Goal: Task Accomplishment & Management: Complete application form

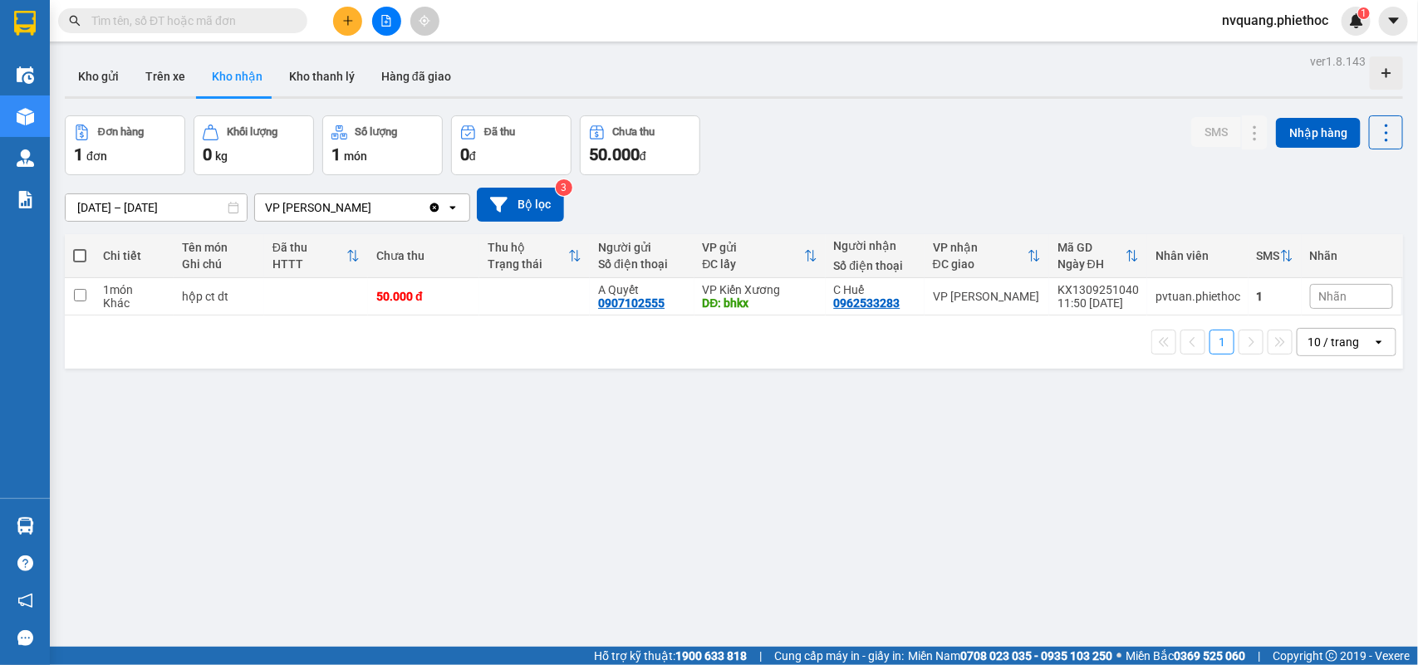
click at [346, 9] on button at bounding box center [347, 21] width 29 height 29
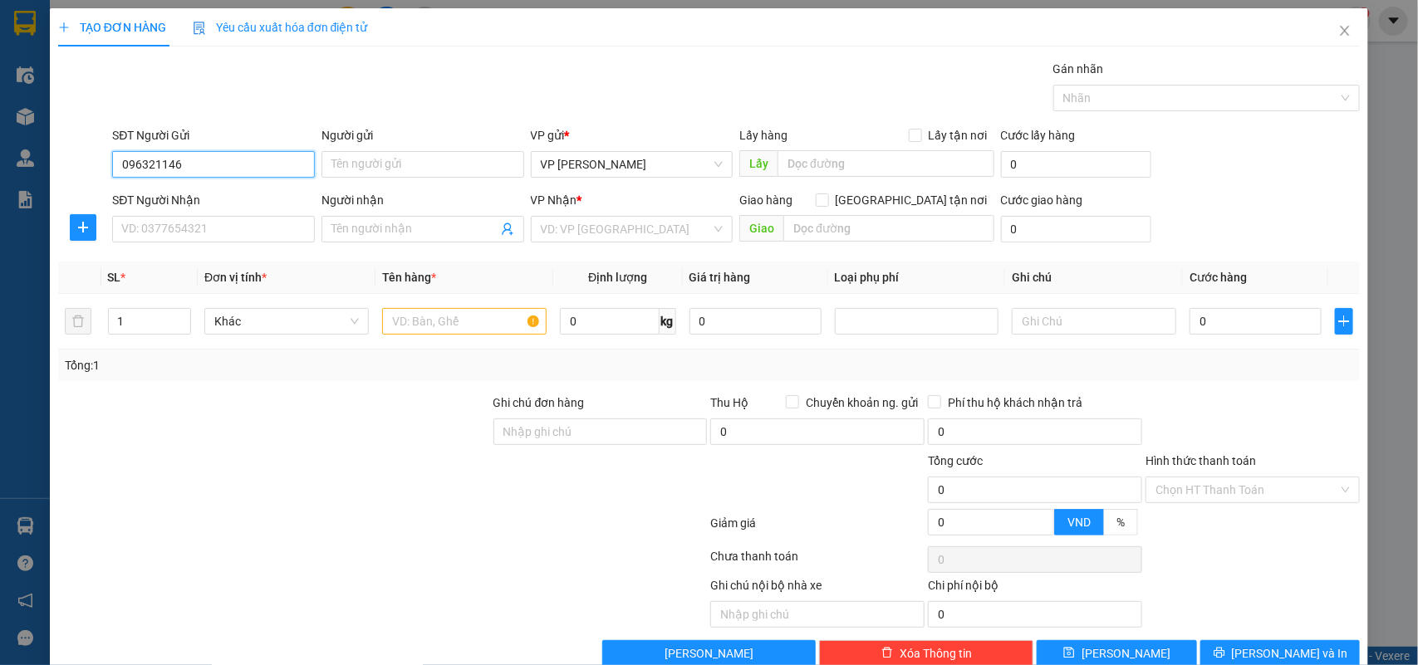
type input "0963211464"
click at [155, 194] on div "0963211464 - C Lành" at bounding box center [211, 198] width 180 height 18
type input "C Lành"
type input "0963211464"
click at [226, 237] on input "SĐT Người Nhận" at bounding box center [213, 229] width 203 height 27
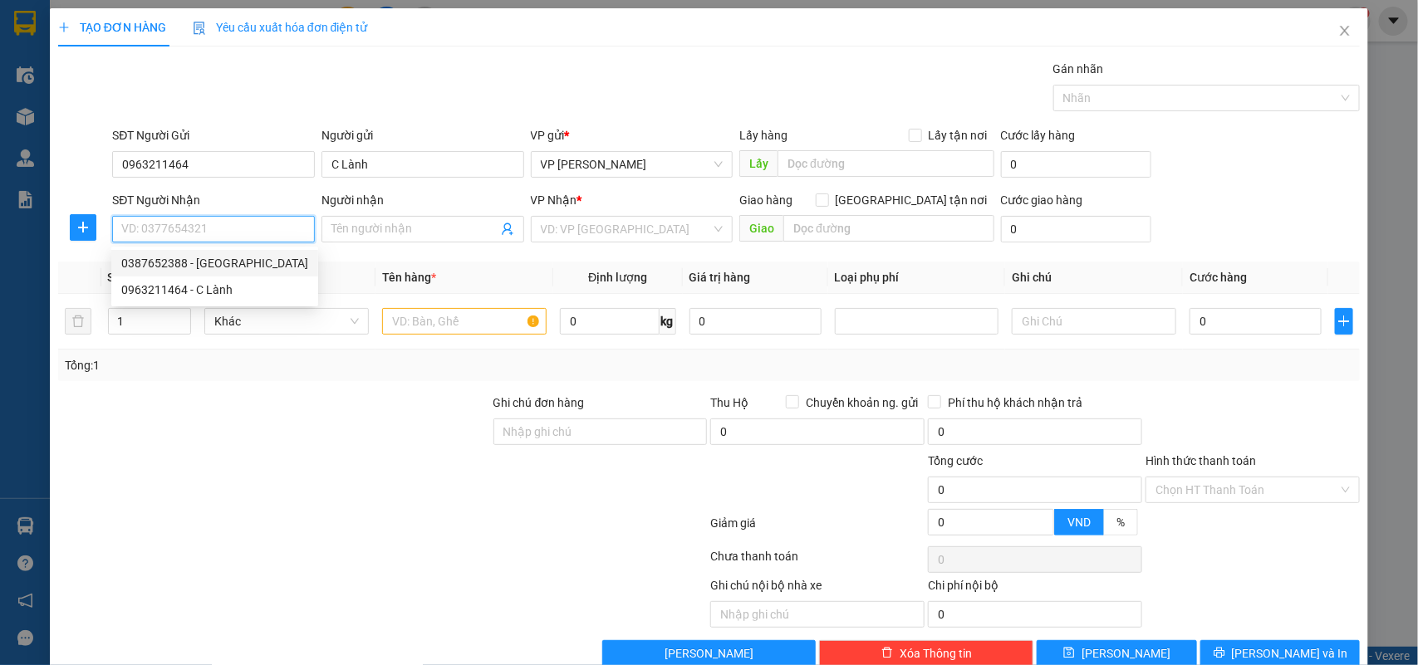
click at [179, 259] on div "0387652388 - [GEOGRAPHIC_DATA]" at bounding box center [214, 263] width 187 height 18
type input "0387652388"
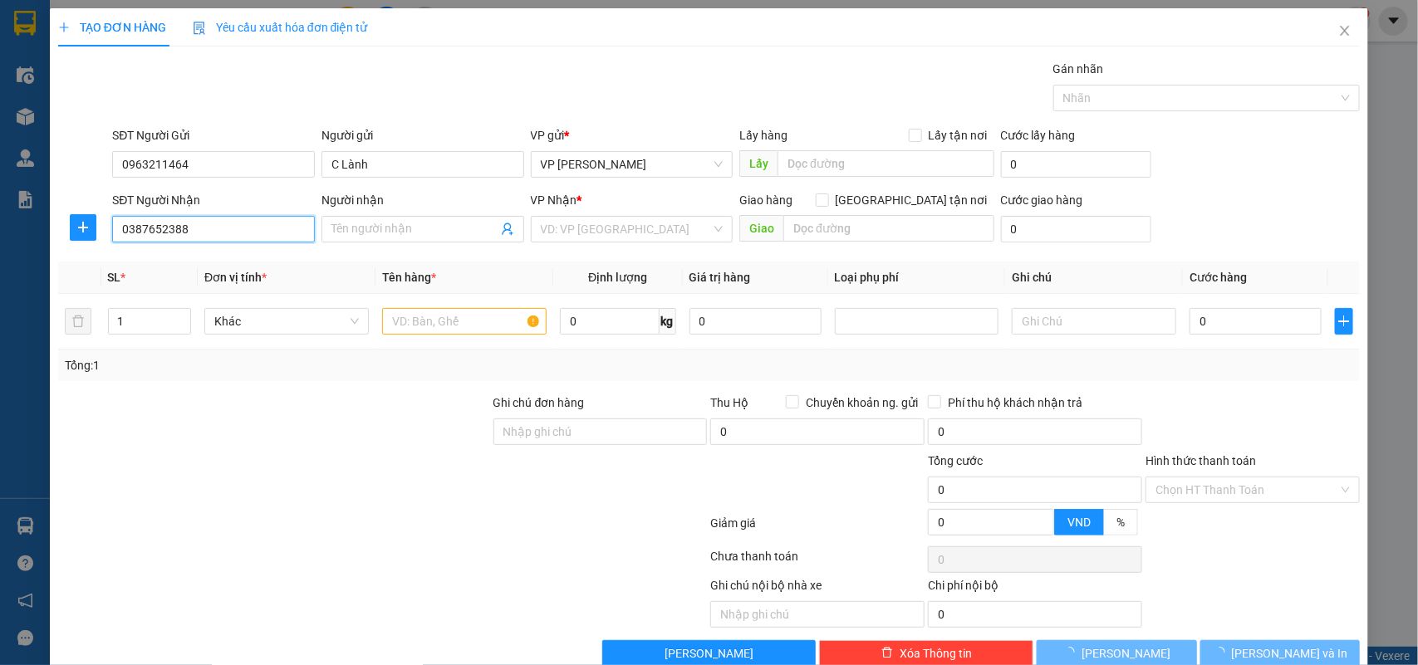
type input "[PERSON_NAME]"
checkbox input "true"
type input "20 Đốc Nhưỡng - Đè Thám - [GEOGRAPHIC_DATA]"
type input "30.000"
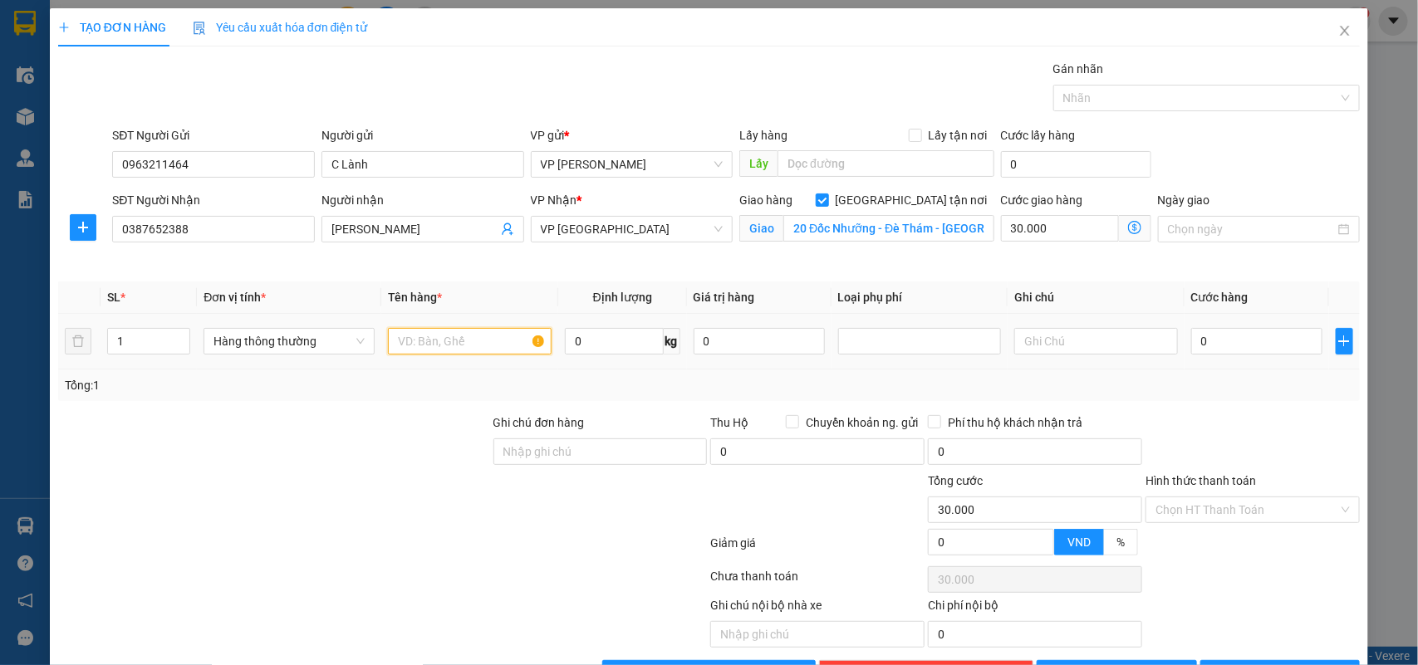
click at [449, 335] on input "text" at bounding box center [470, 341] width 164 height 27
type input "j"
type input "hộp xốp đồ ăn"
click at [1212, 345] on input "0" at bounding box center [1256, 341] width 131 height 27
type input "3"
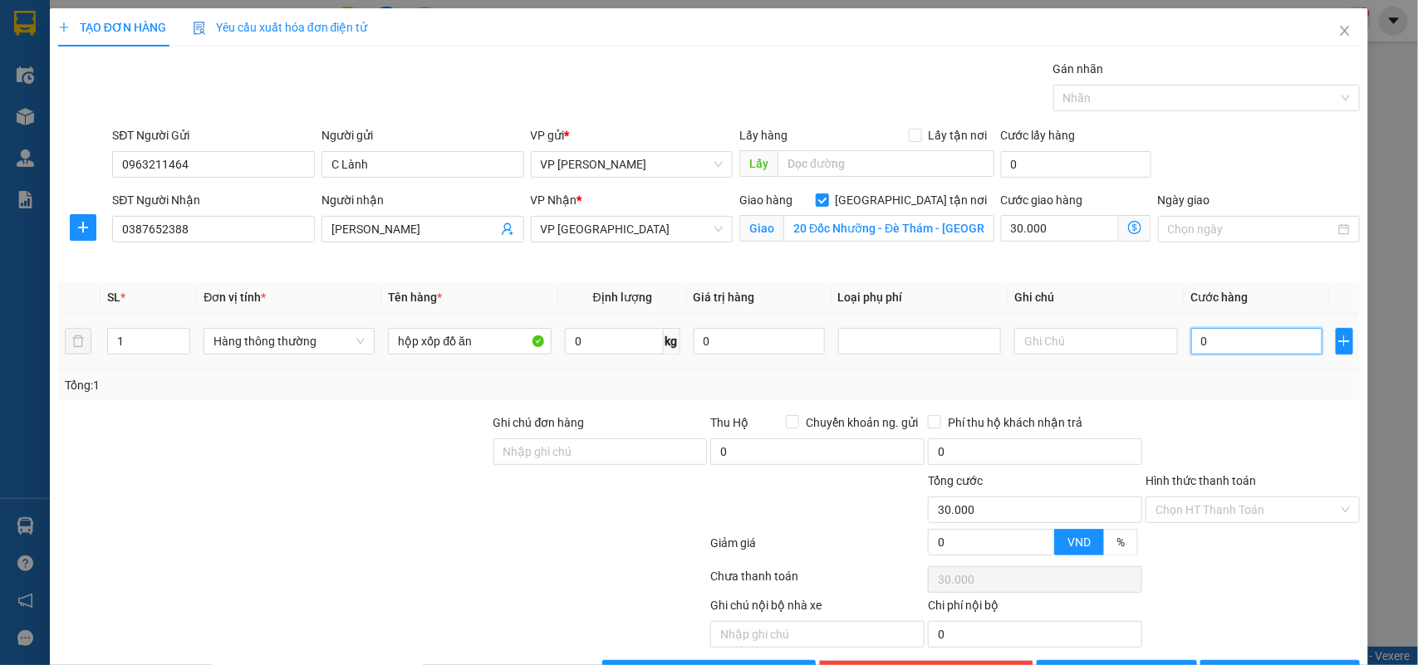
type input "30.003"
type input "35"
type input "30.035"
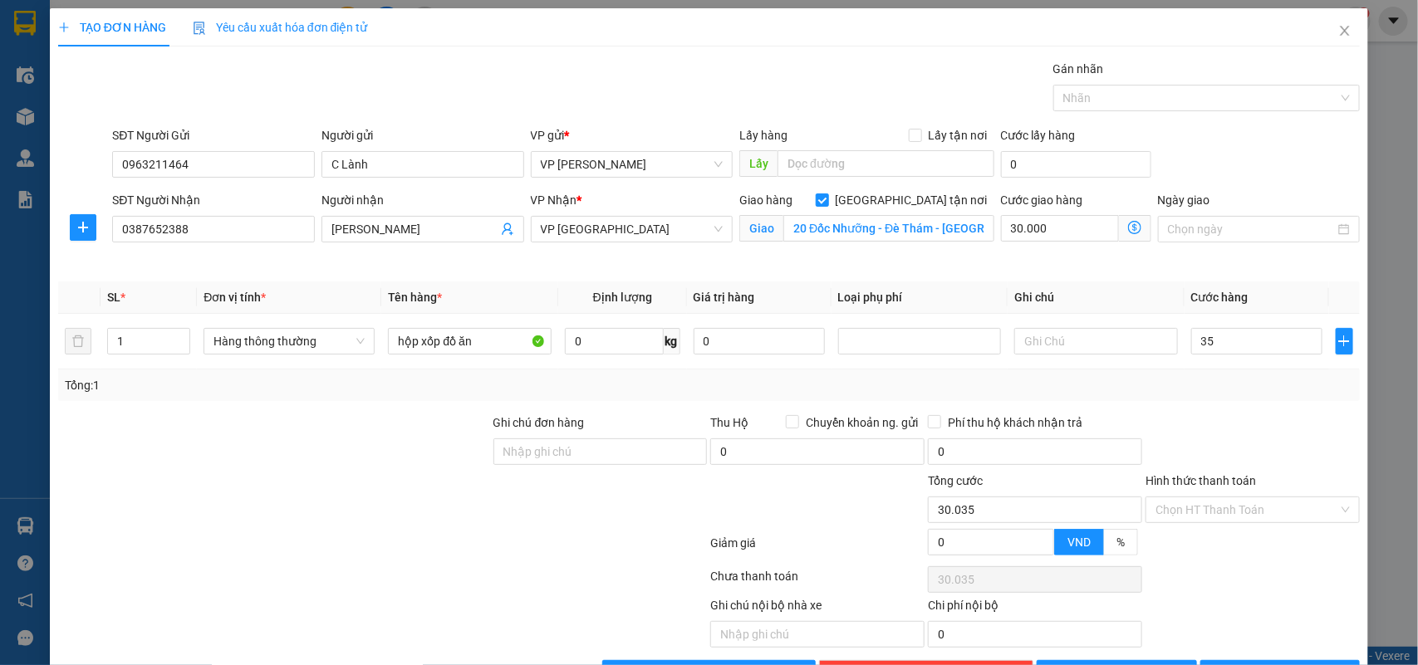
click at [1207, 371] on div "Tổng: 1" at bounding box center [709, 386] width 1302 height 32
type input "35.000"
type input "65.000"
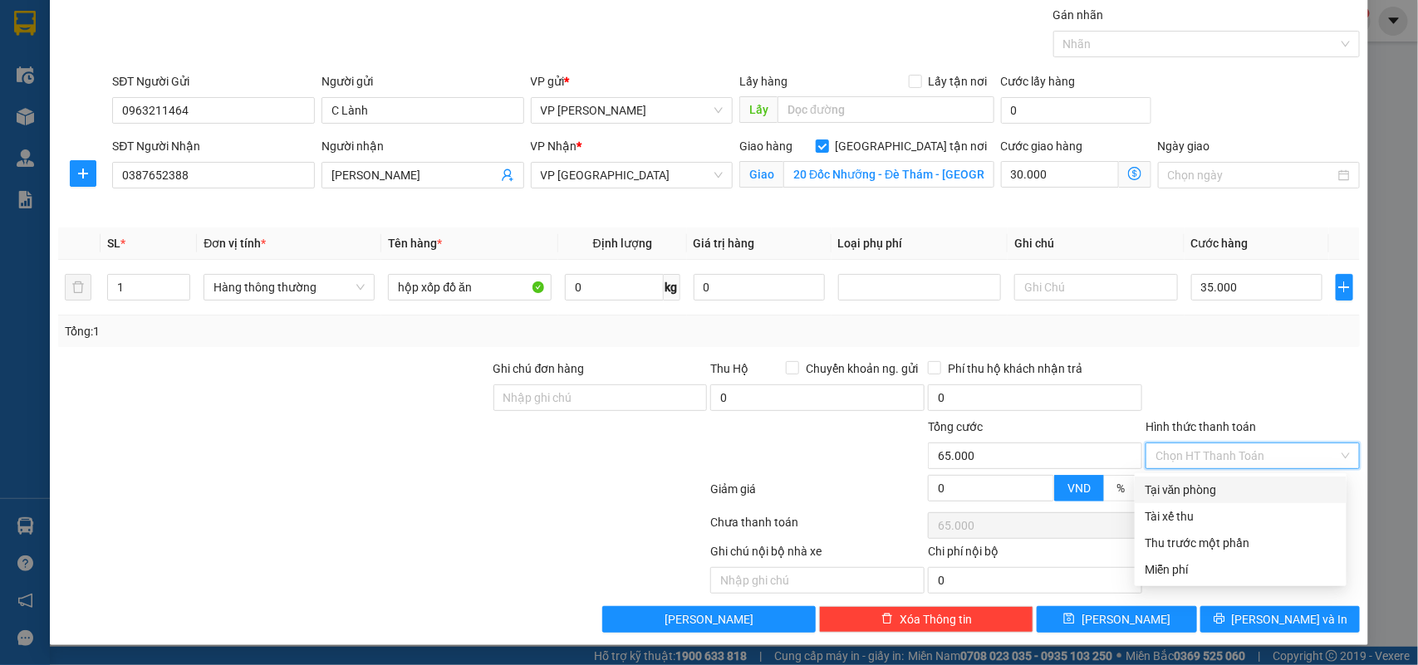
click at [1210, 454] on input "Hình thức thanh toán" at bounding box center [1246, 455] width 183 height 25
click at [1198, 488] on div "Tại văn phòng" at bounding box center [1240, 490] width 192 height 18
type input "0"
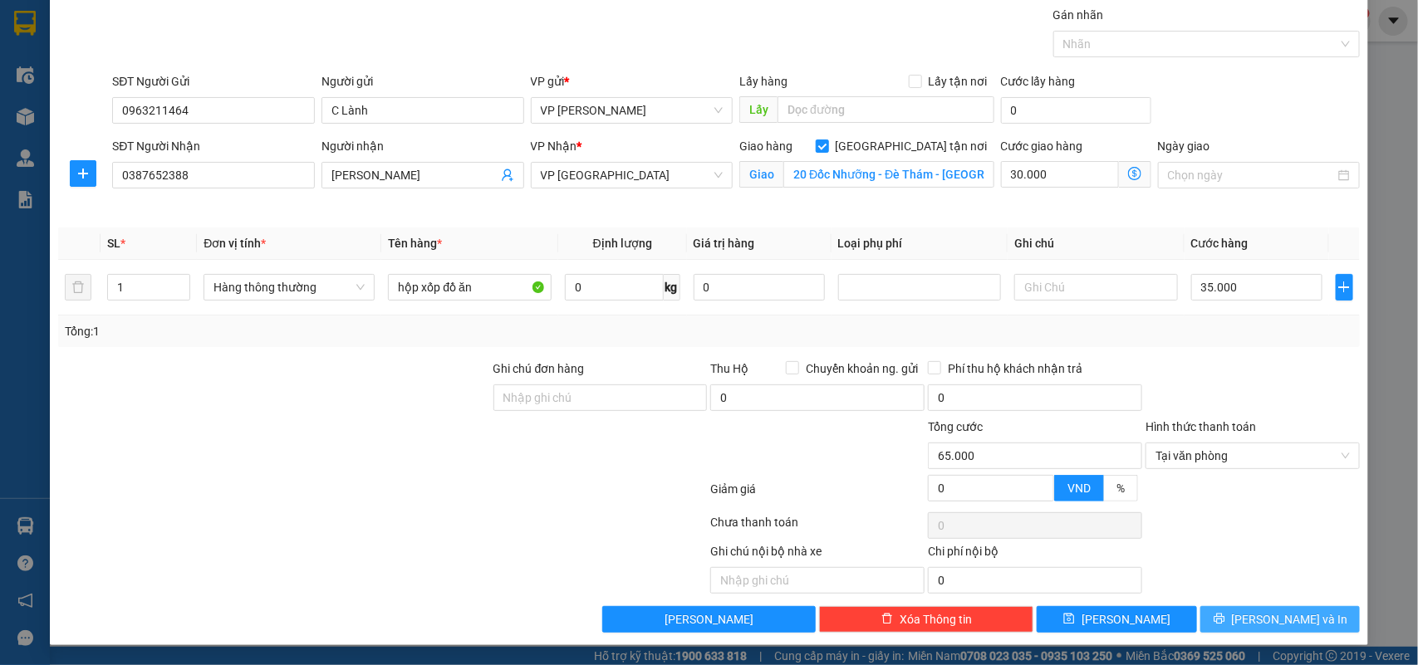
click at [1271, 615] on span "[PERSON_NAME] và In" at bounding box center [1290, 619] width 116 height 18
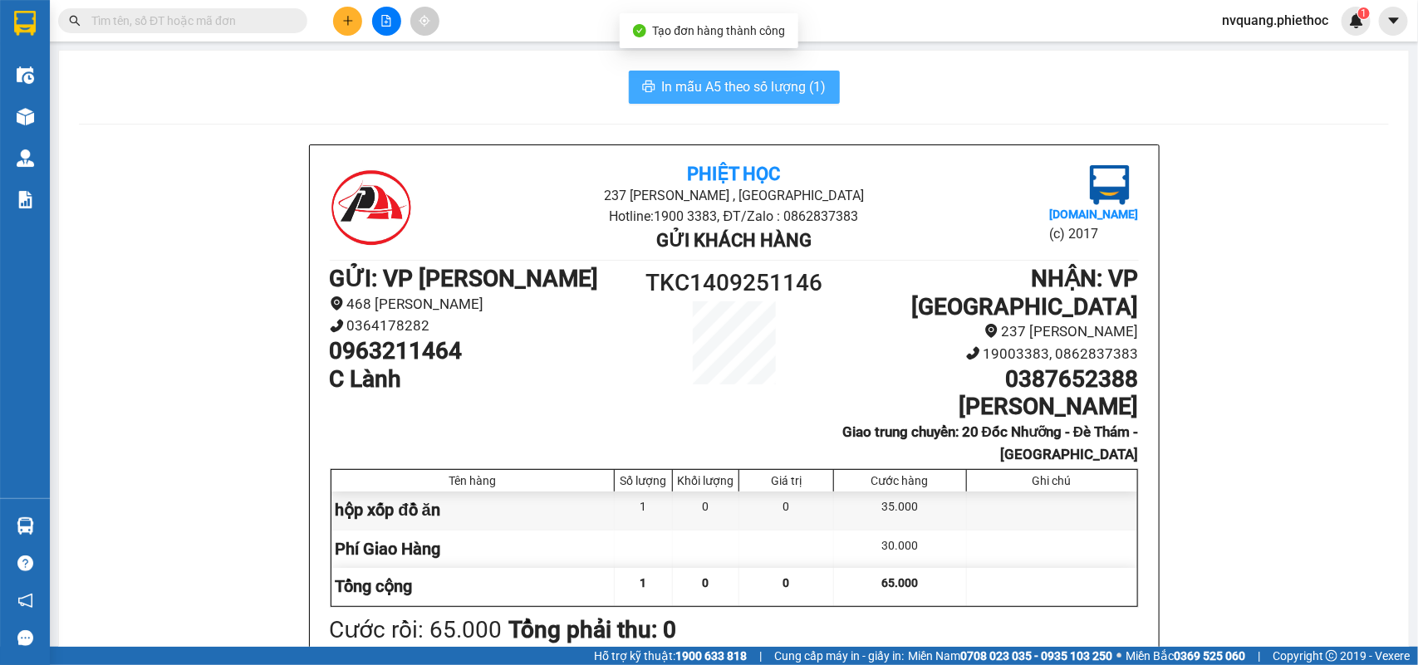
click at [766, 87] on span "In mẫu A5 theo số lượng (1)" at bounding box center [744, 86] width 164 height 21
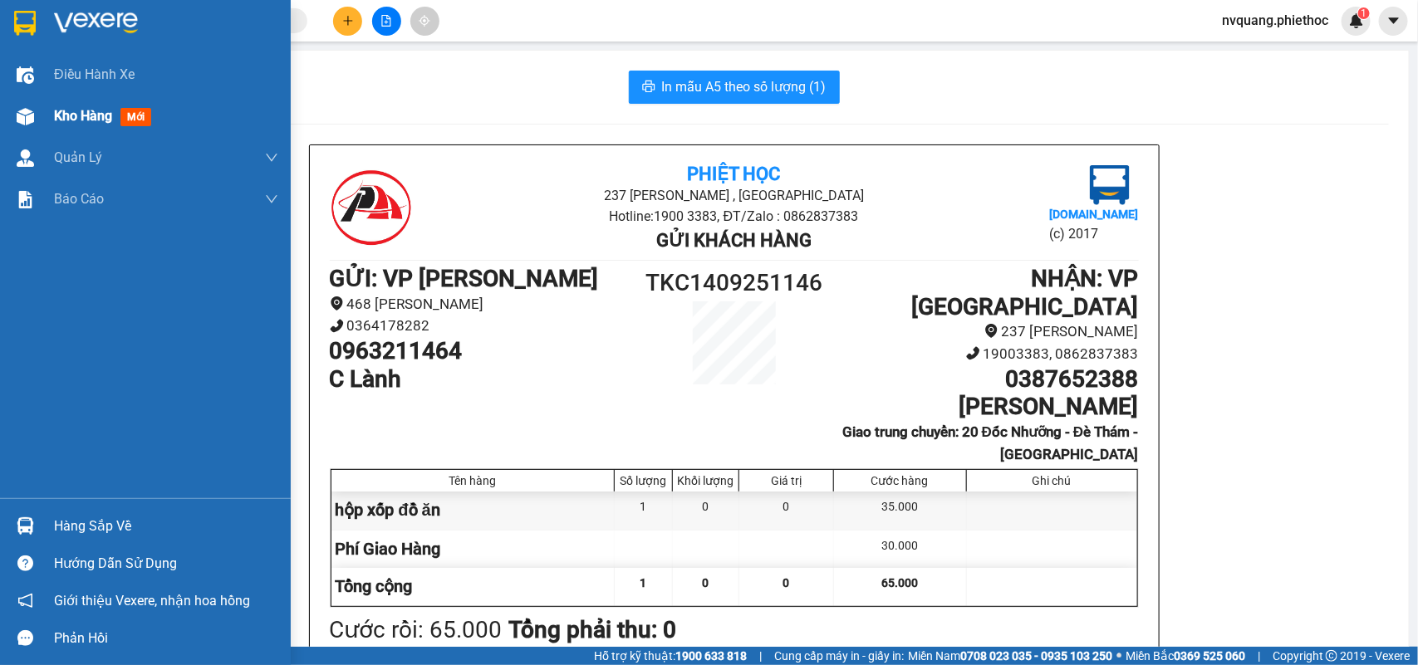
click at [105, 120] on span "Kho hàng" at bounding box center [83, 116] width 58 height 16
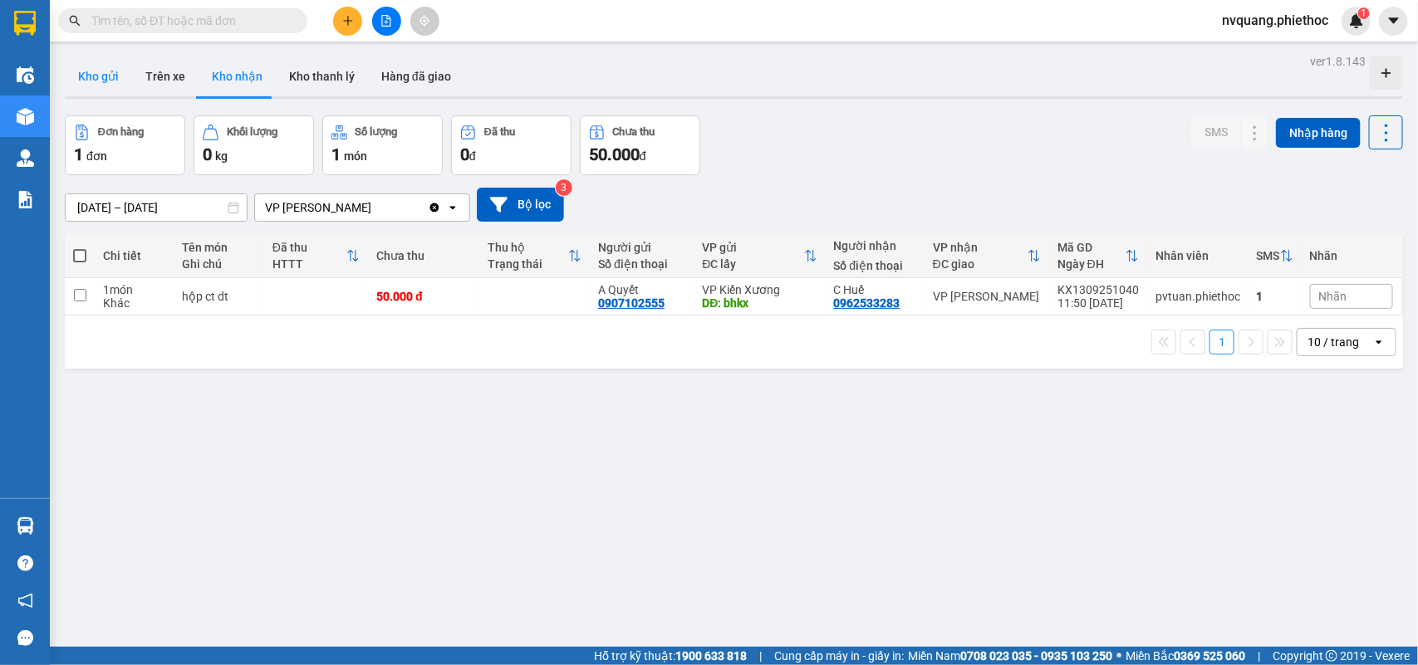
click at [93, 66] on button "Kho gửi" at bounding box center [98, 76] width 67 height 40
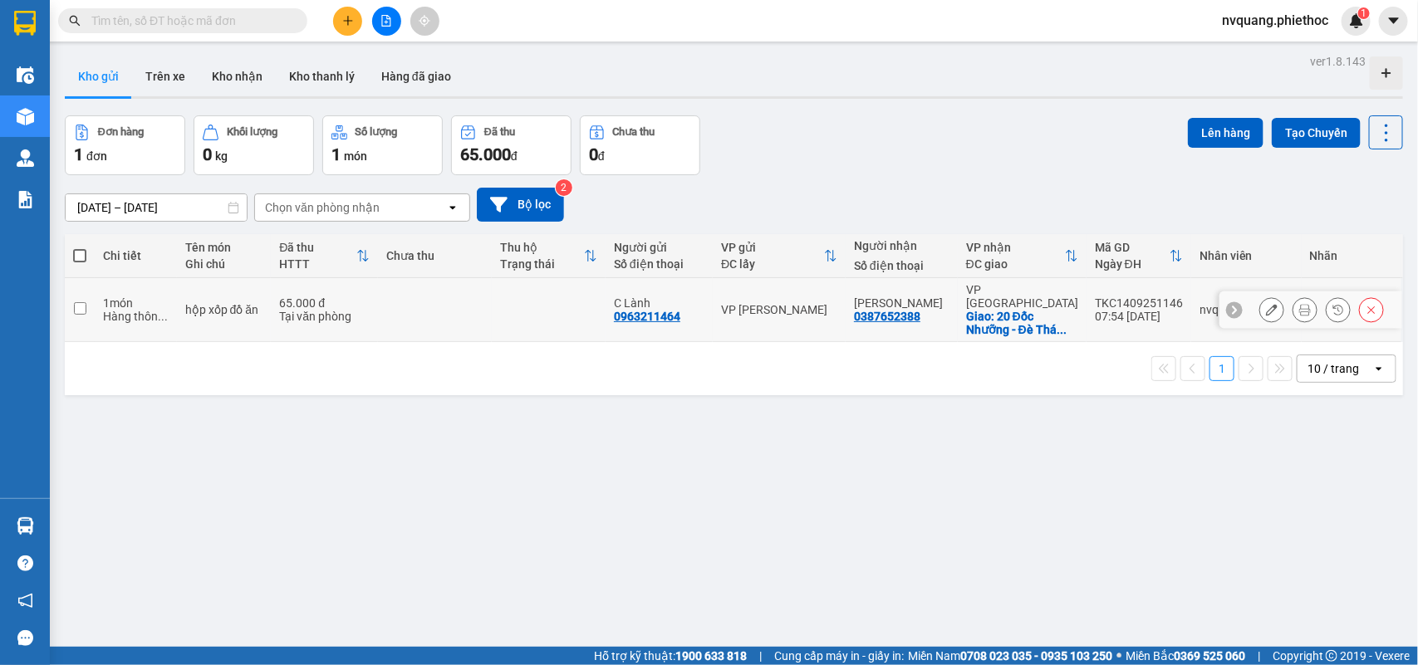
click at [1266, 304] on icon at bounding box center [1272, 310] width 12 height 12
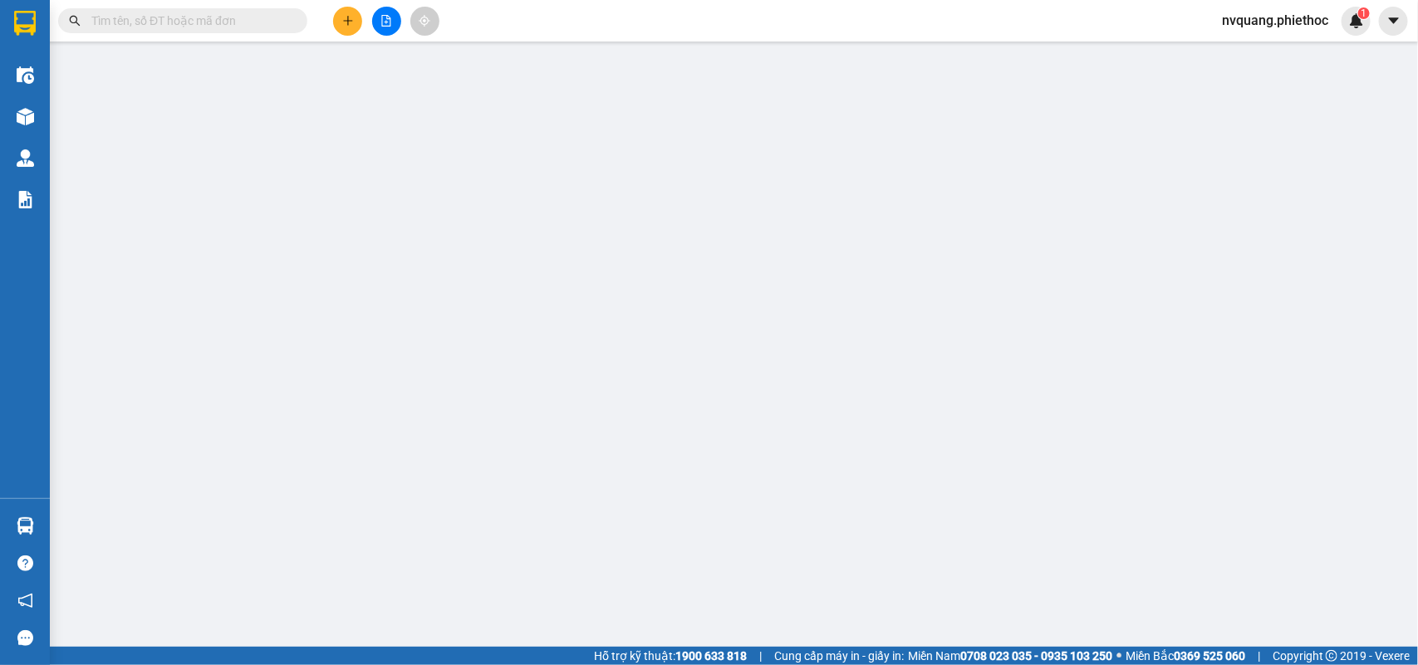
type input "0963211464"
type input "C Lành"
type input "0387652388"
type input "[PERSON_NAME]"
checkbox input "true"
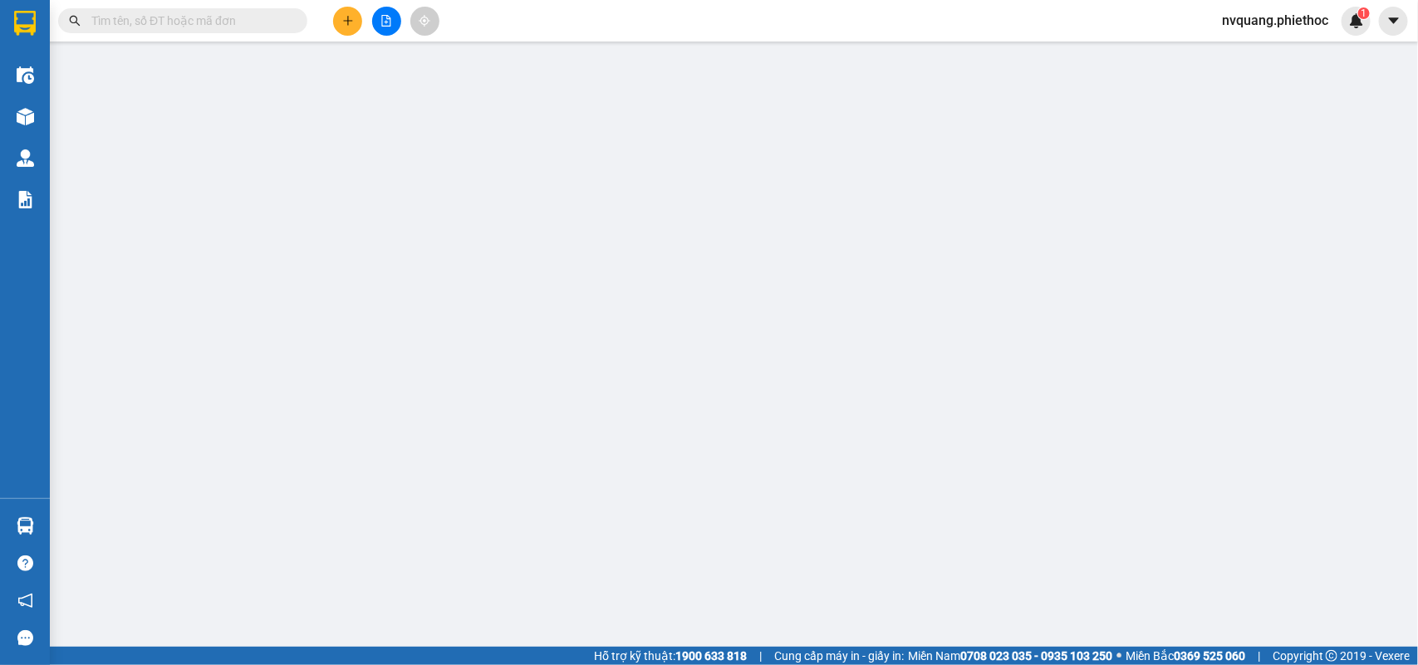
type input "20 Đốc Nhưỡng - Đè Thám - [GEOGRAPHIC_DATA]"
type input "65.000"
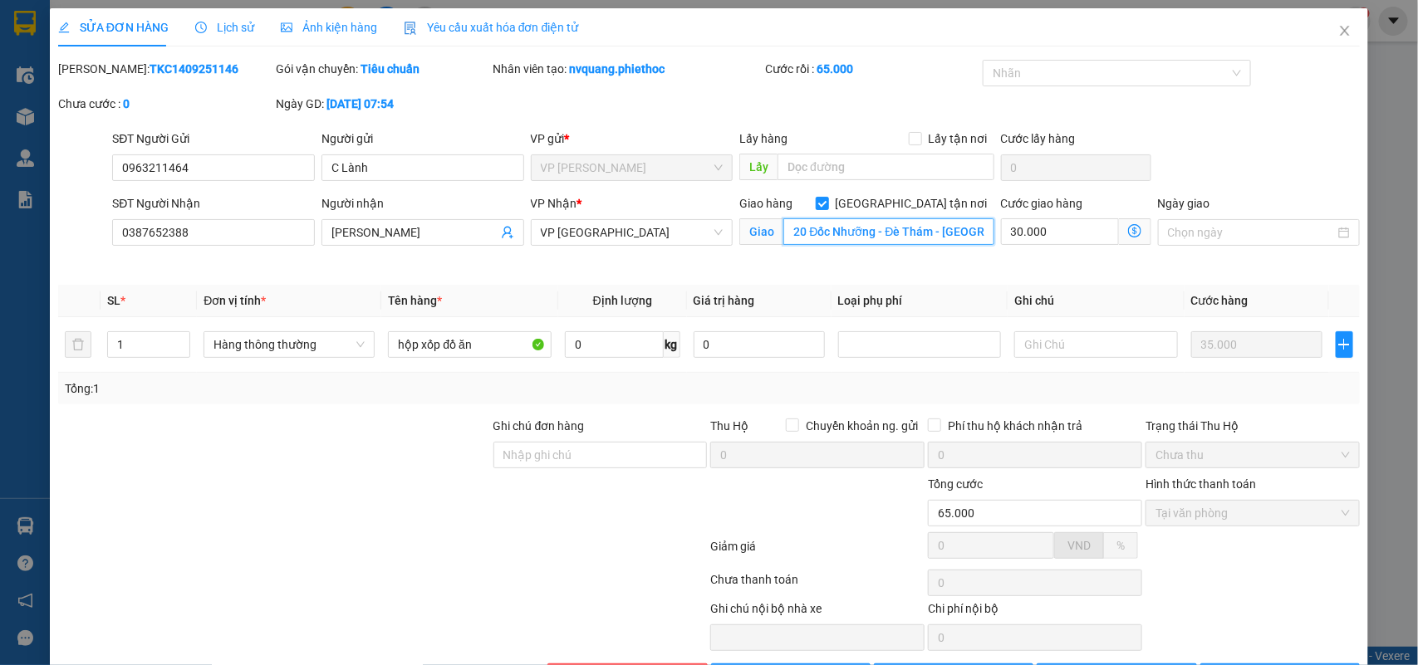
click at [897, 229] on input "20 Đốc Nhưỡng - Đè Thám - [GEOGRAPHIC_DATA]" at bounding box center [888, 231] width 211 height 27
click at [891, 229] on input "20 Đốc Nhưỡng - Đè Thám - [GEOGRAPHIC_DATA]" at bounding box center [888, 231] width 211 height 27
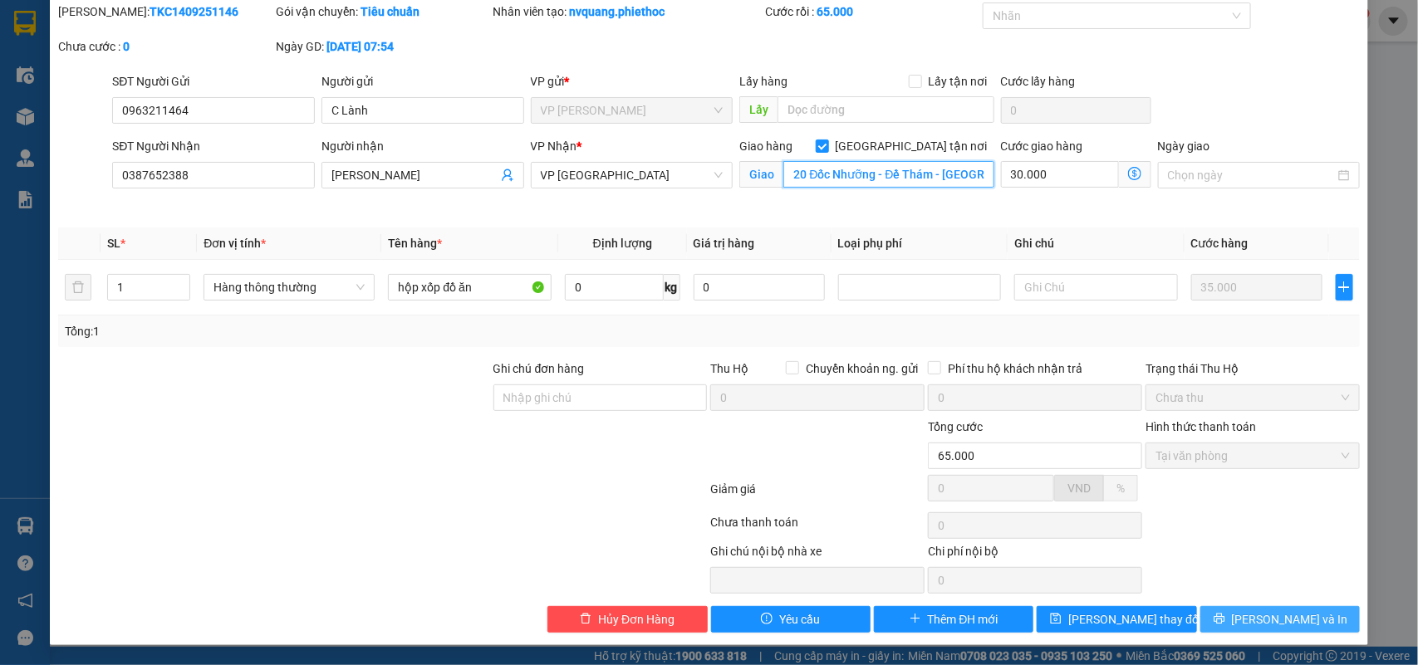
type input "20 Đốc Nhưỡng - Đề Thám - [GEOGRAPHIC_DATA]"
click at [1254, 624] on span "[PERSON_NAME] và In" at bounding box center [1290, 619] width 116 height 18
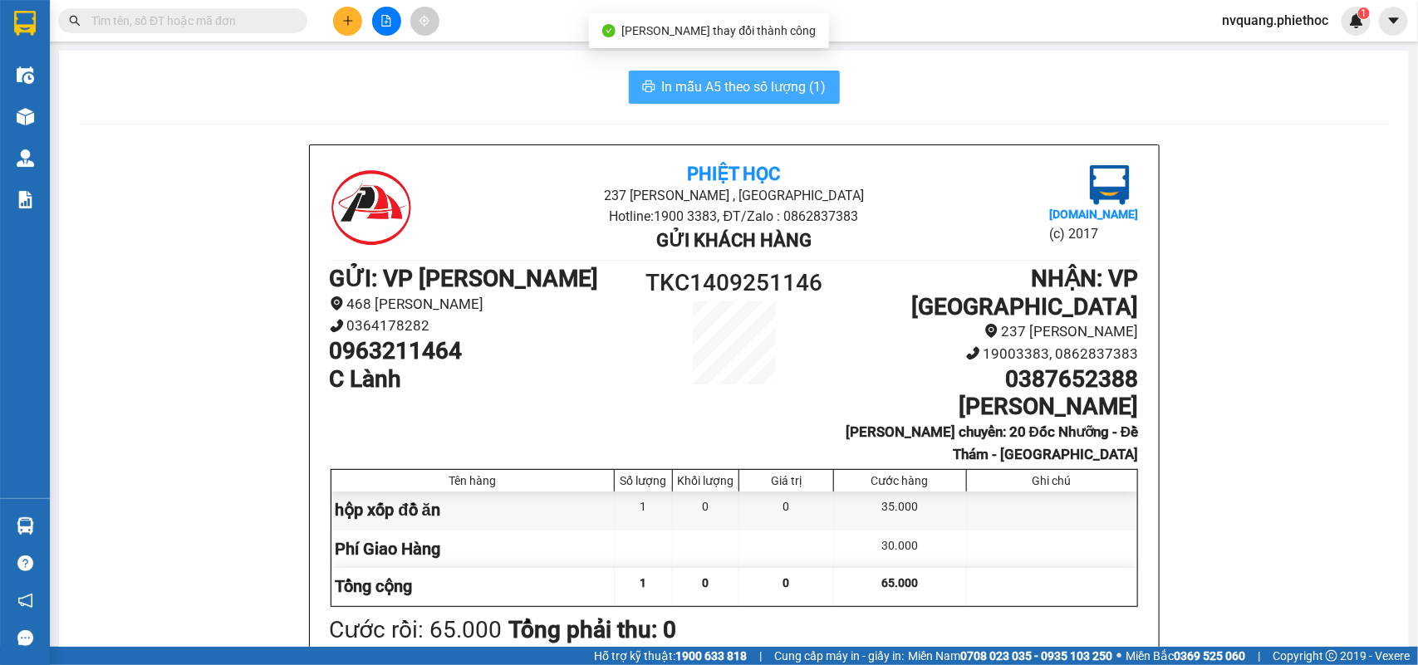
click at [737, 94] on span "In mẫu A5 theo số lượng (1)" at bounding box center [744, 86] width 164 height 21
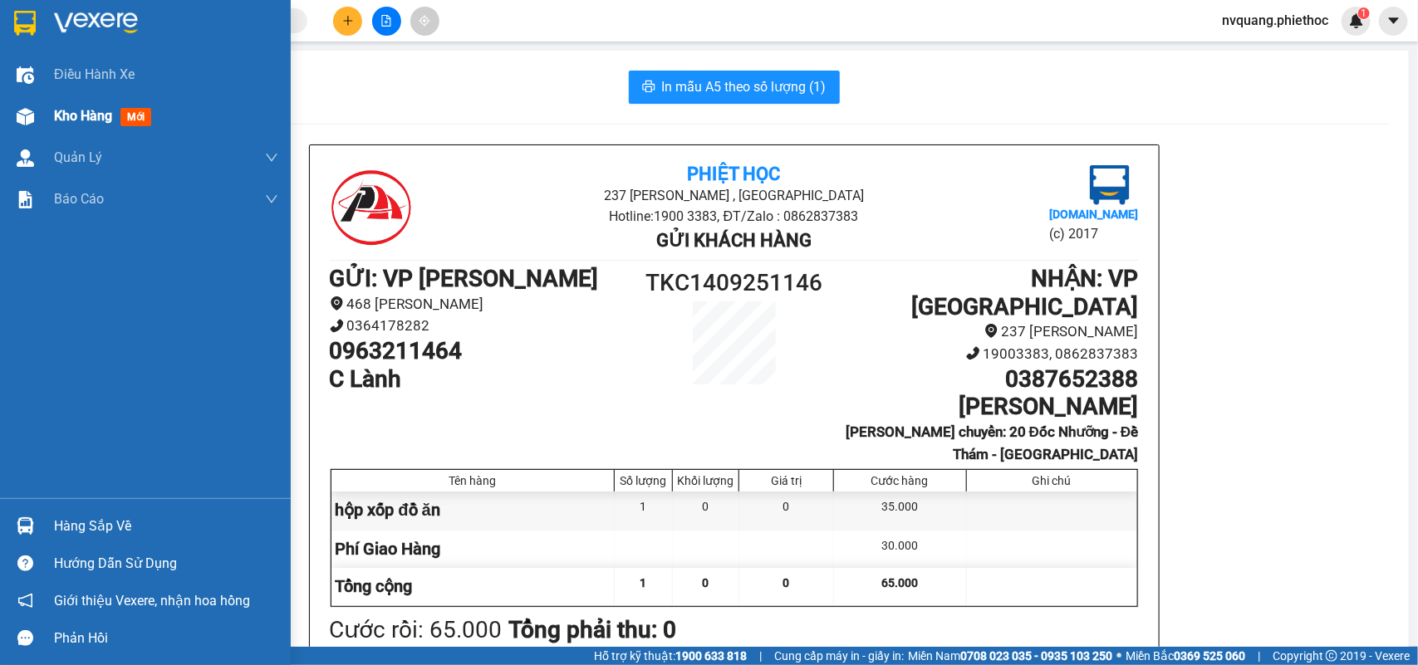
click at [69, 113] on span "Kho hàng" at bounding box center [83, 116] width 58 height 16
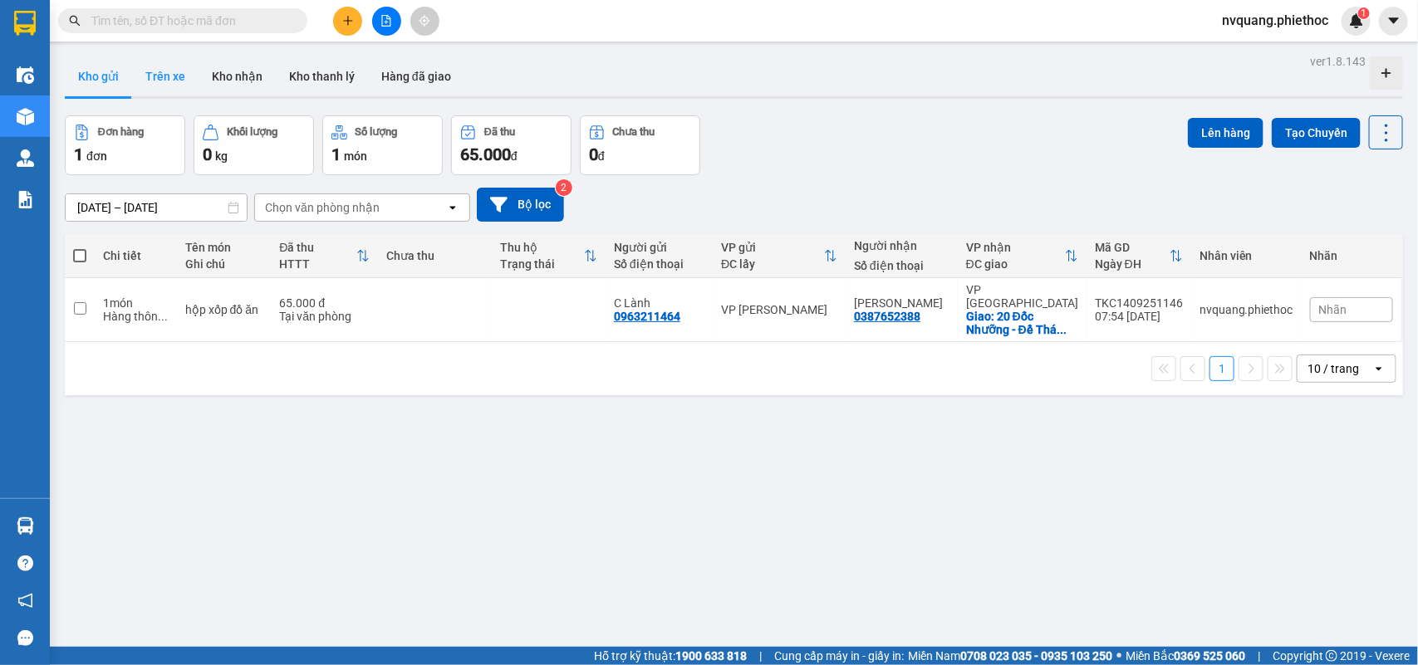
click at [163, 86] on button "Trên xe" at bounding box center [165, 76] width 66 height 40
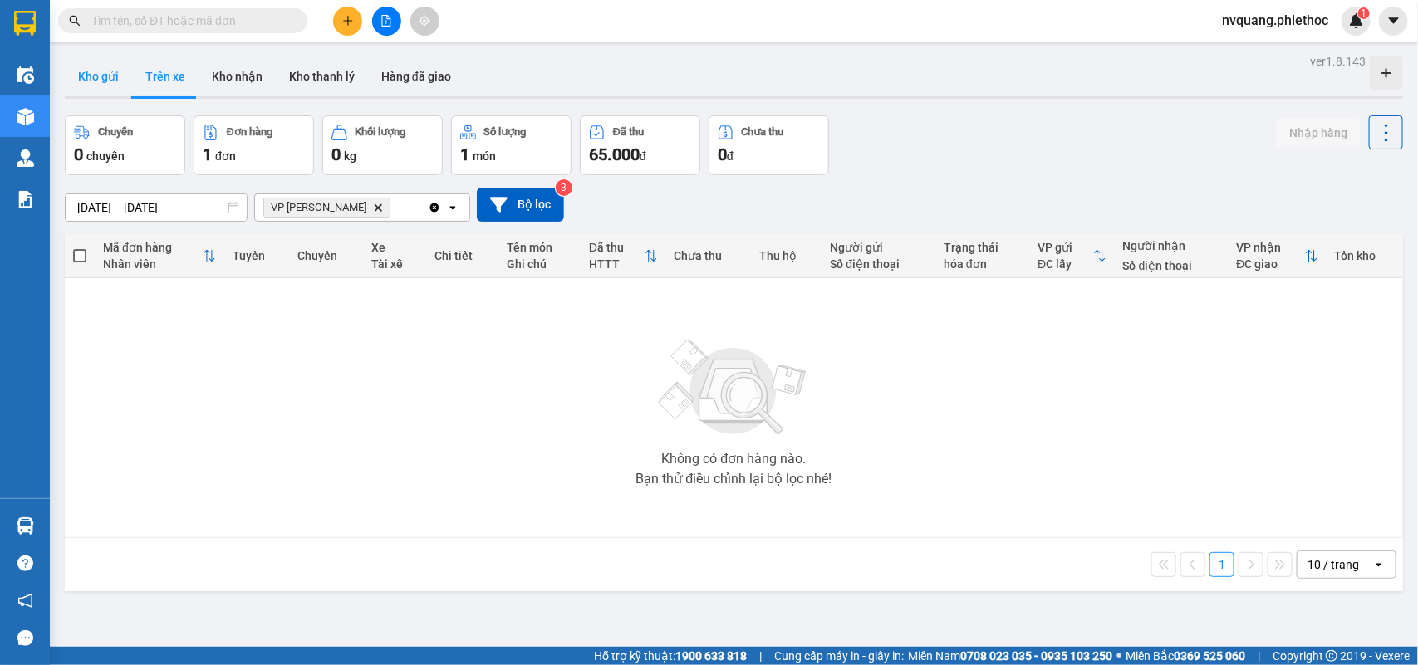
click at [98, 75] on button "Kho gửi" at bounding box center [98, 76] width 67 height 40
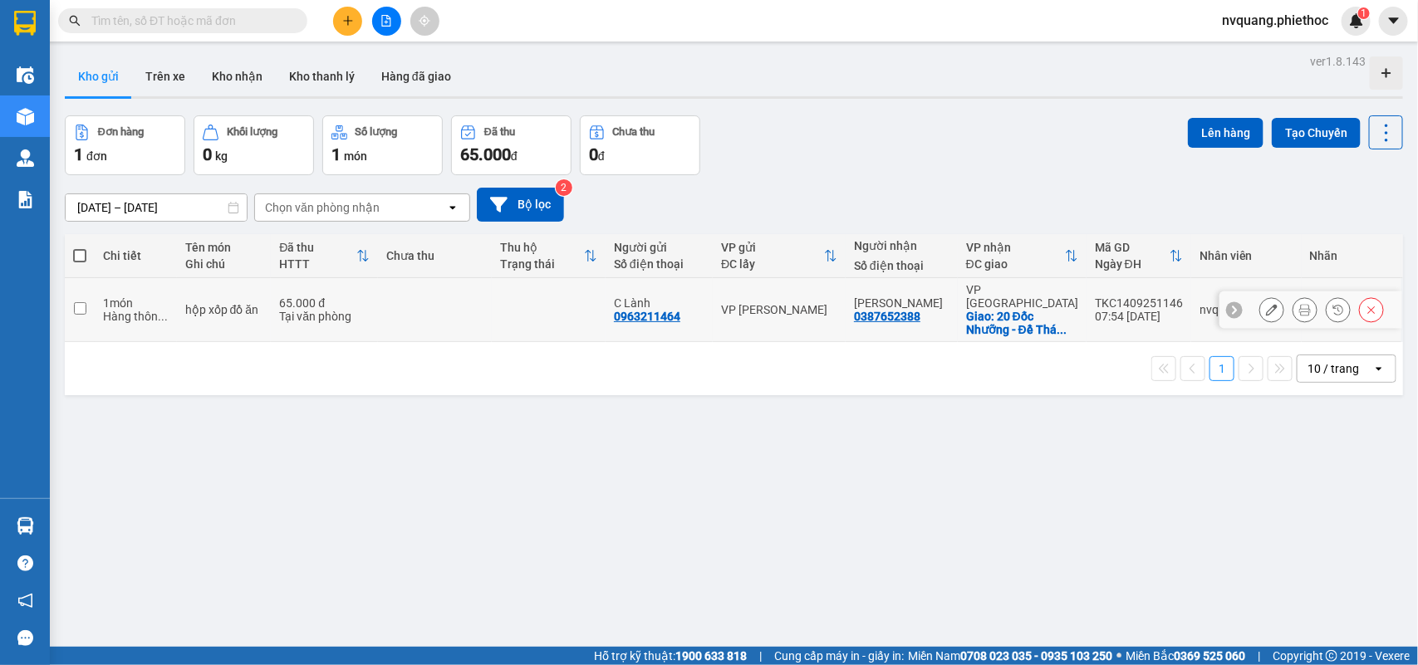
click at [528, 293] on td at bounding box center [549, 310] width 114 height 64
checkbox input "true"
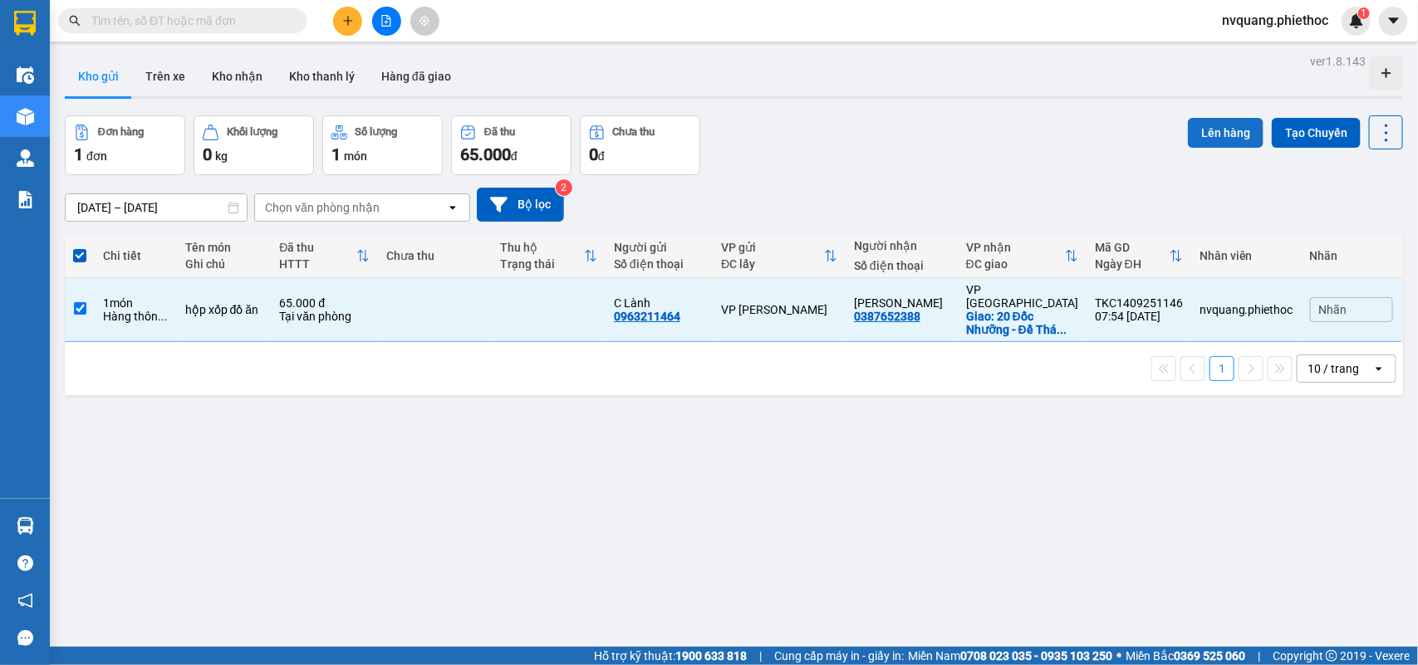
click at [1204, 135] on button "Lên hàng" at bounding box center [1226, 133] width 76 height 30
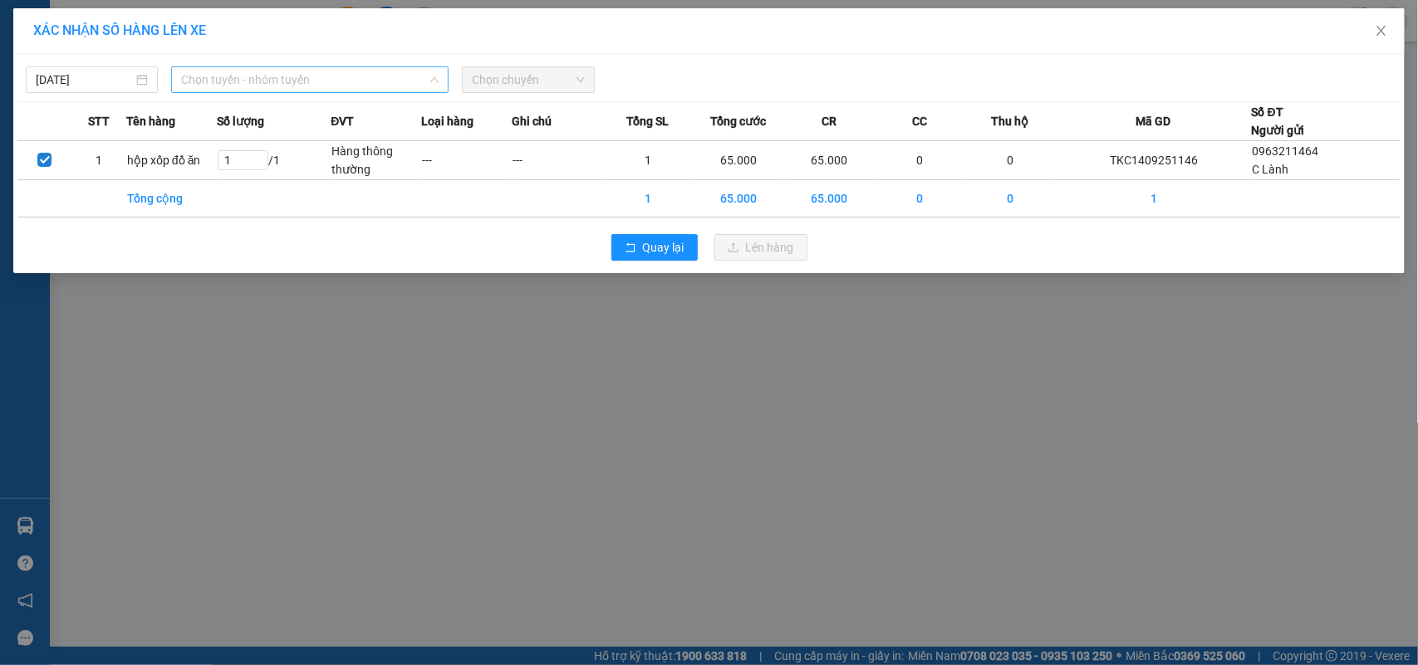
click at [189, 77] on span "Chọn tuyến - nhóm tuyến" at bounding box center [309, 79] width 257 height 25
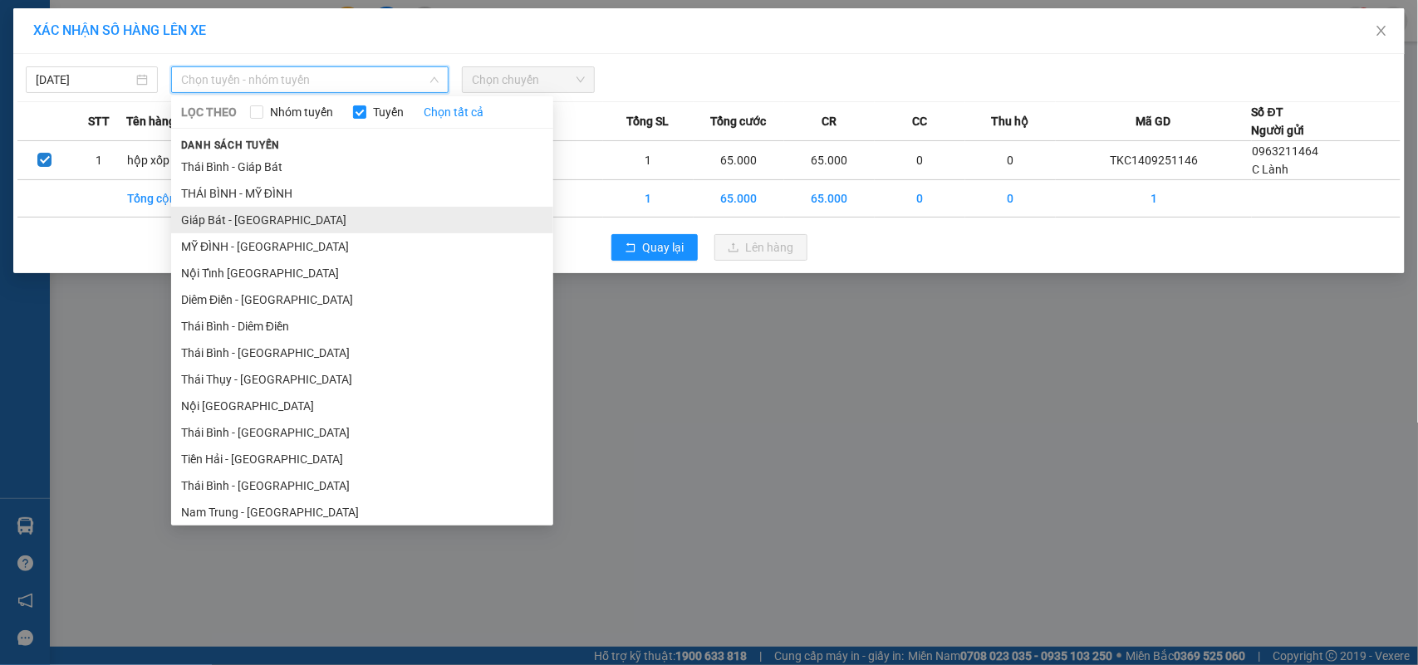
click at [241, 218] on li "Giáp Bát - [GEOGRAPHIC_DATA]" at bounding box center [362, 220] width 382 height 27
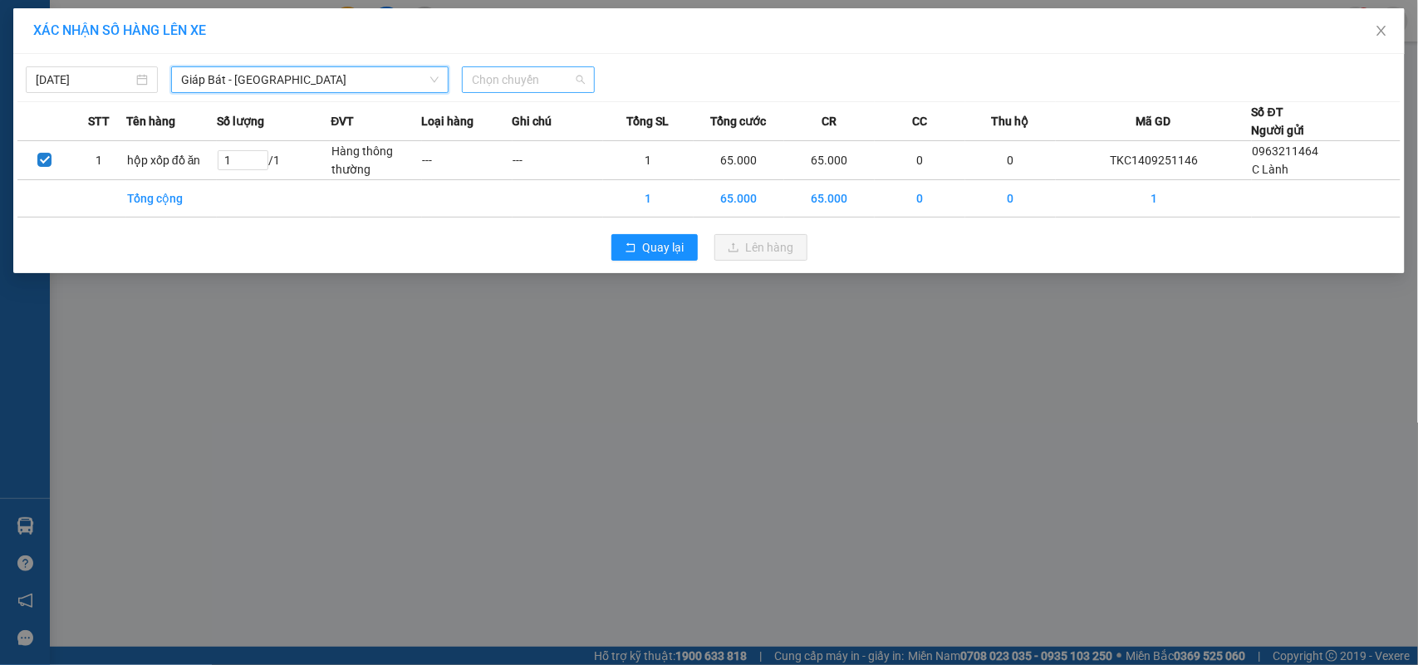
click at [471, 67] on div "Chọn chuyến" at bounding box center [528, 79] width 132 height 27
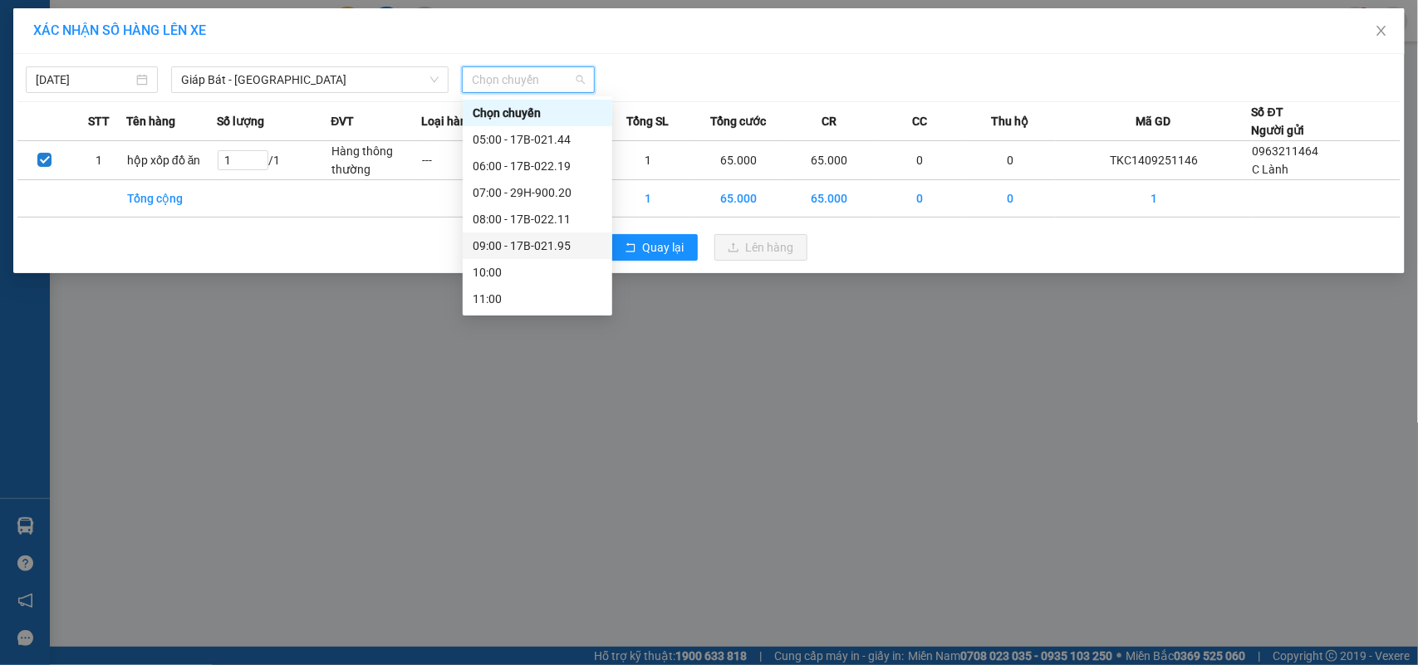
click at [541, 249] on div "09:00 - 17B-021.95" at bounding box center [538, 246] width 130 height 18
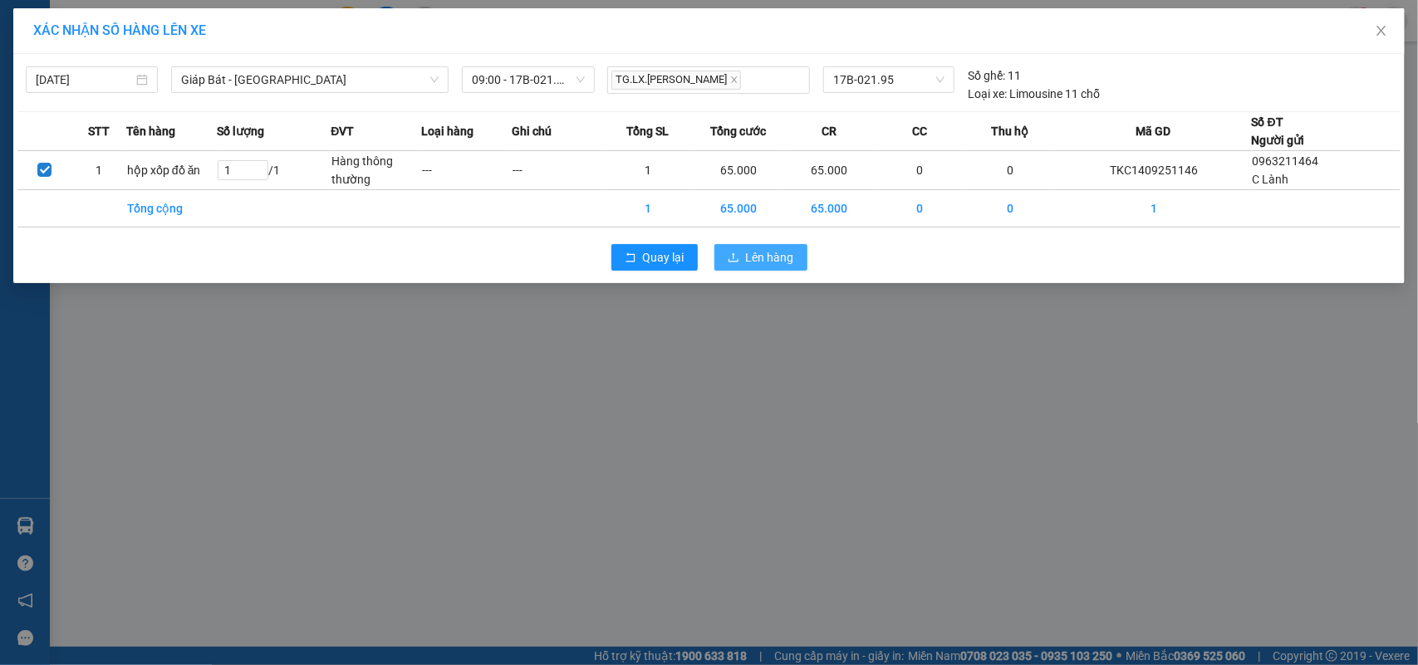
click at [719, 247] on button "Lên hàng" at bounding box center [760, 257] width 93 height 27
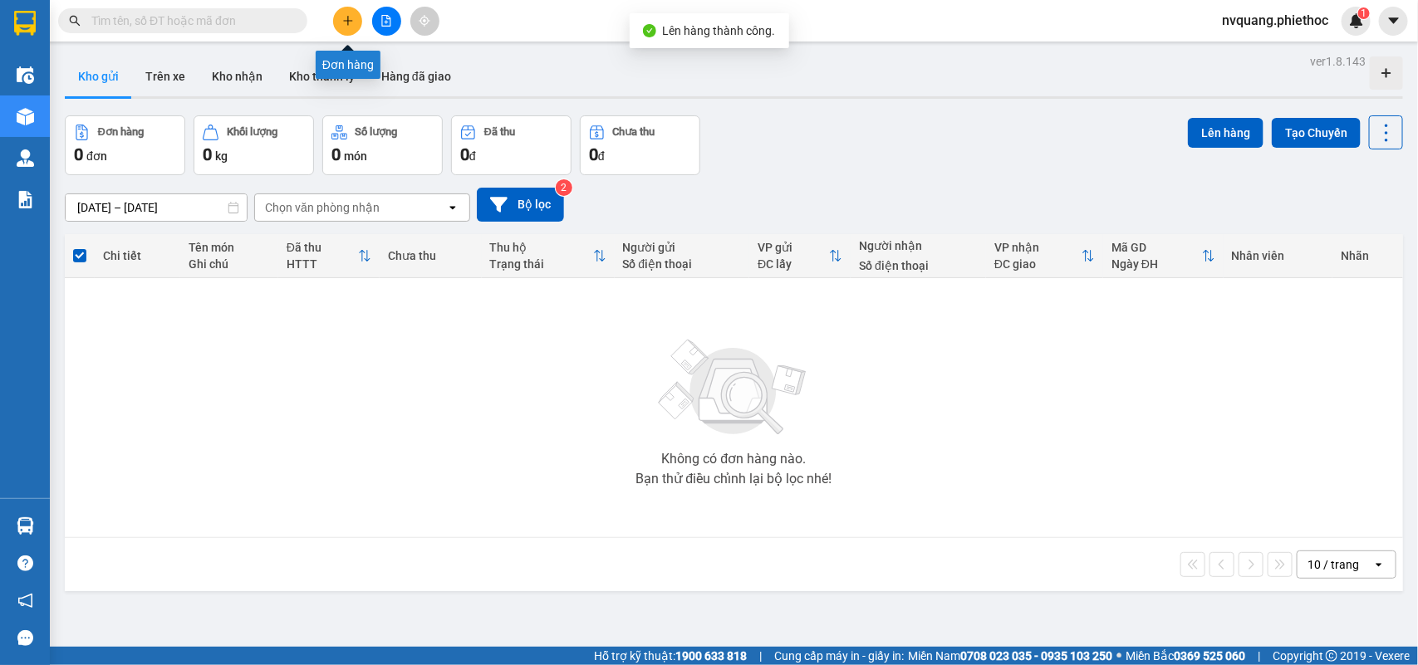
click at [357, 27] on button at bounding box center [347, 21] width 29 height 29
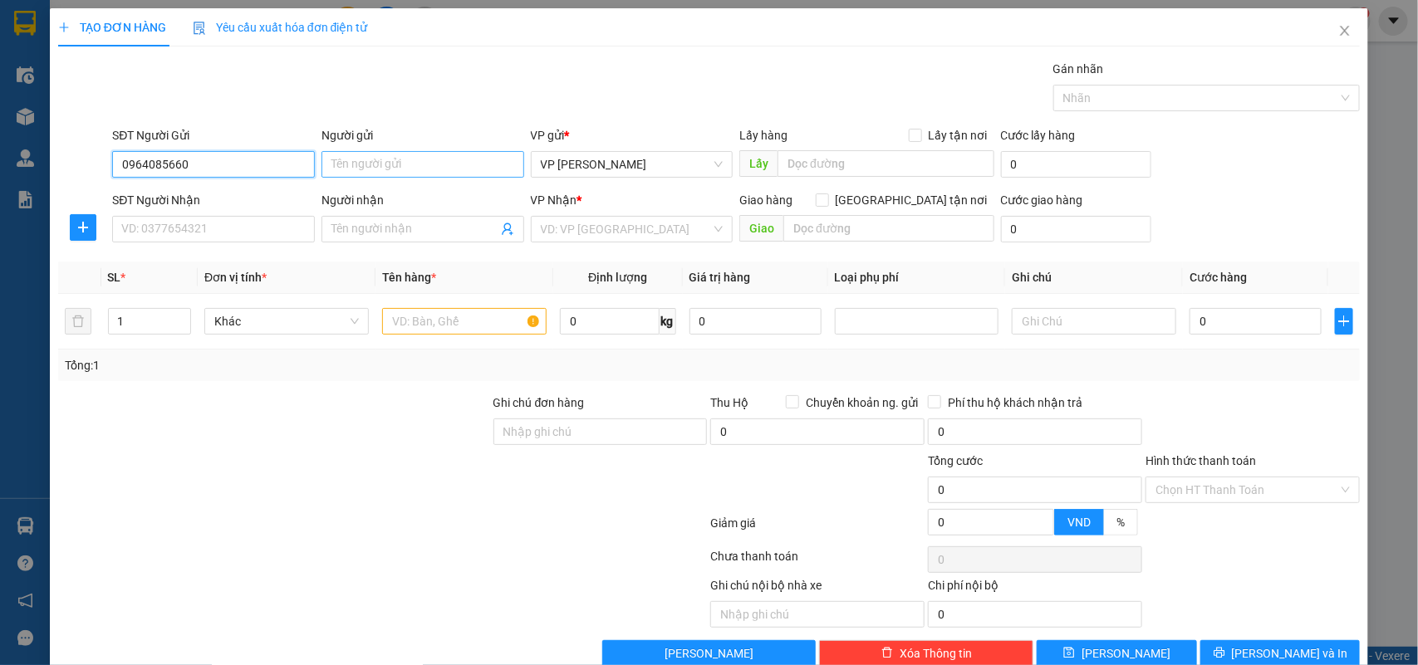
type input "0964085660"
click at [355, 159] on input "Người gửi" at bounding box center [422, 164] width 203 height 27
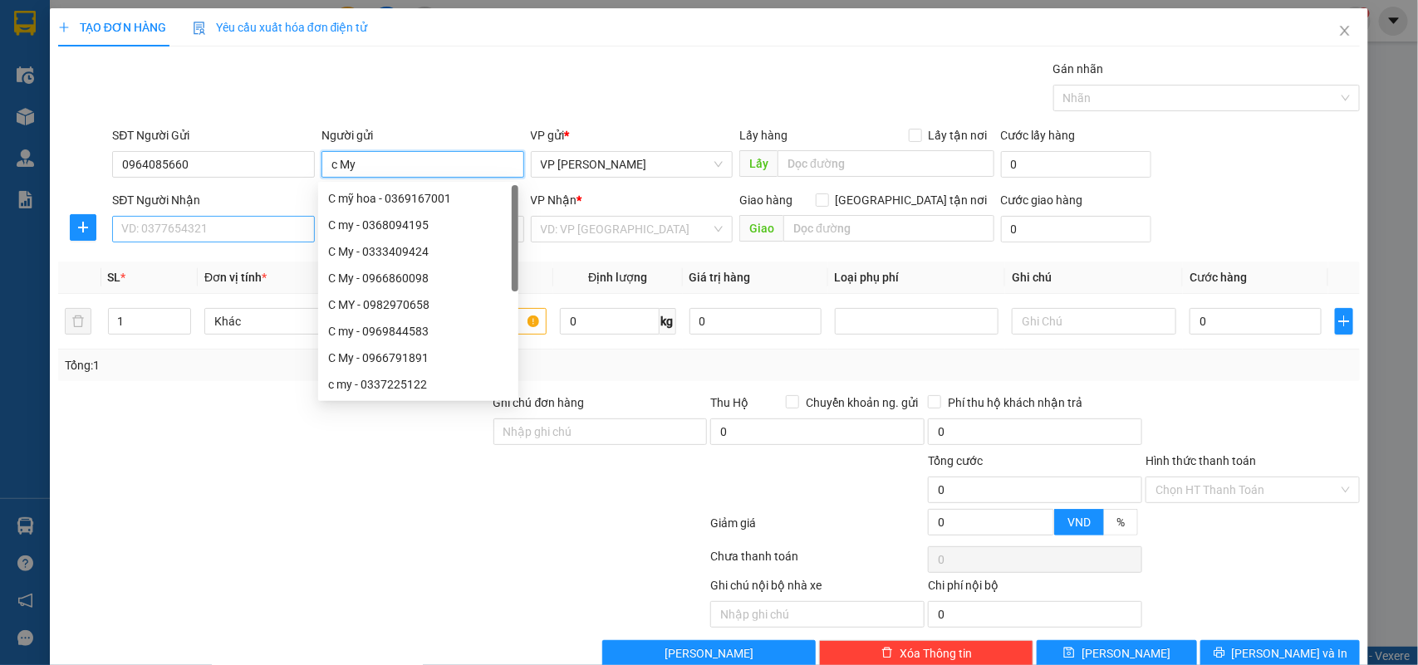
type input "c My"
click at [234, 220] on input "SĐT Người Nhận" at bounding box center [213, 229] width 203 height 27
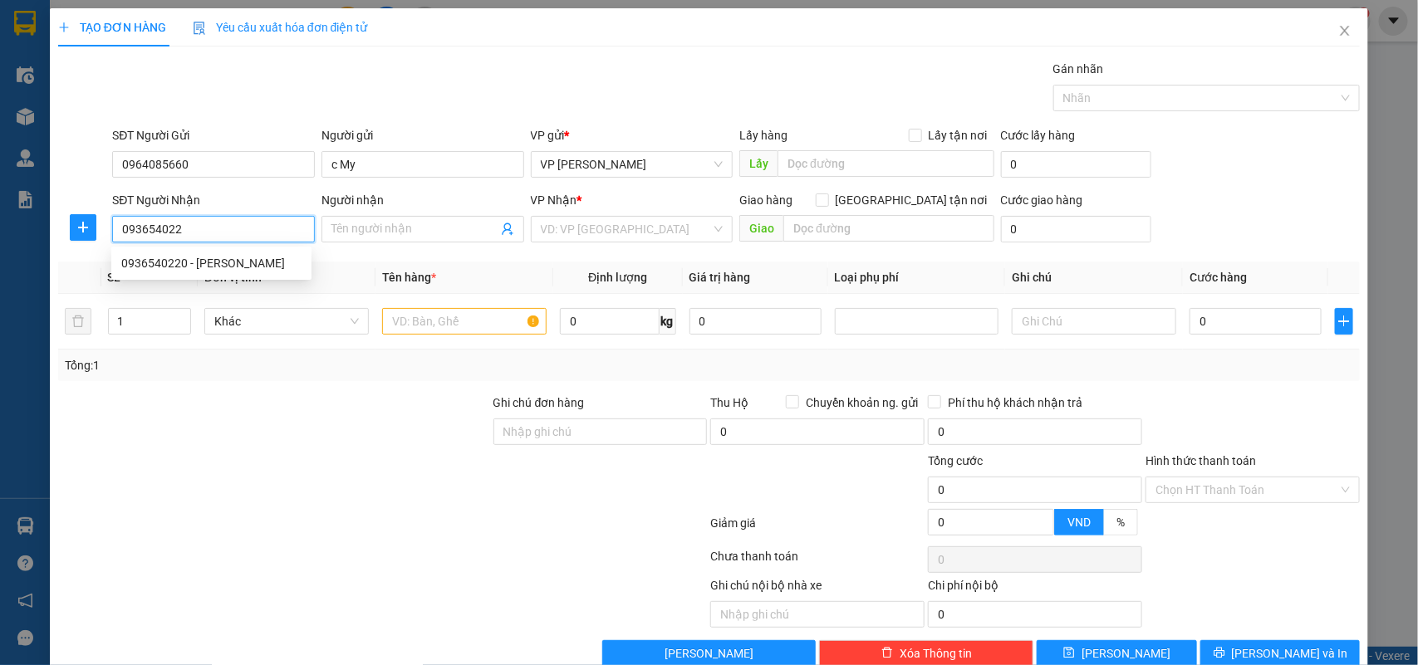
type input "0936540220"
click at [208, 259] on div "0936540220 - [PERSON_NAME]" at bounding box center [211, 263] width 180 height 18
type input "[PERSON_NAME]"
type input "0936540220"
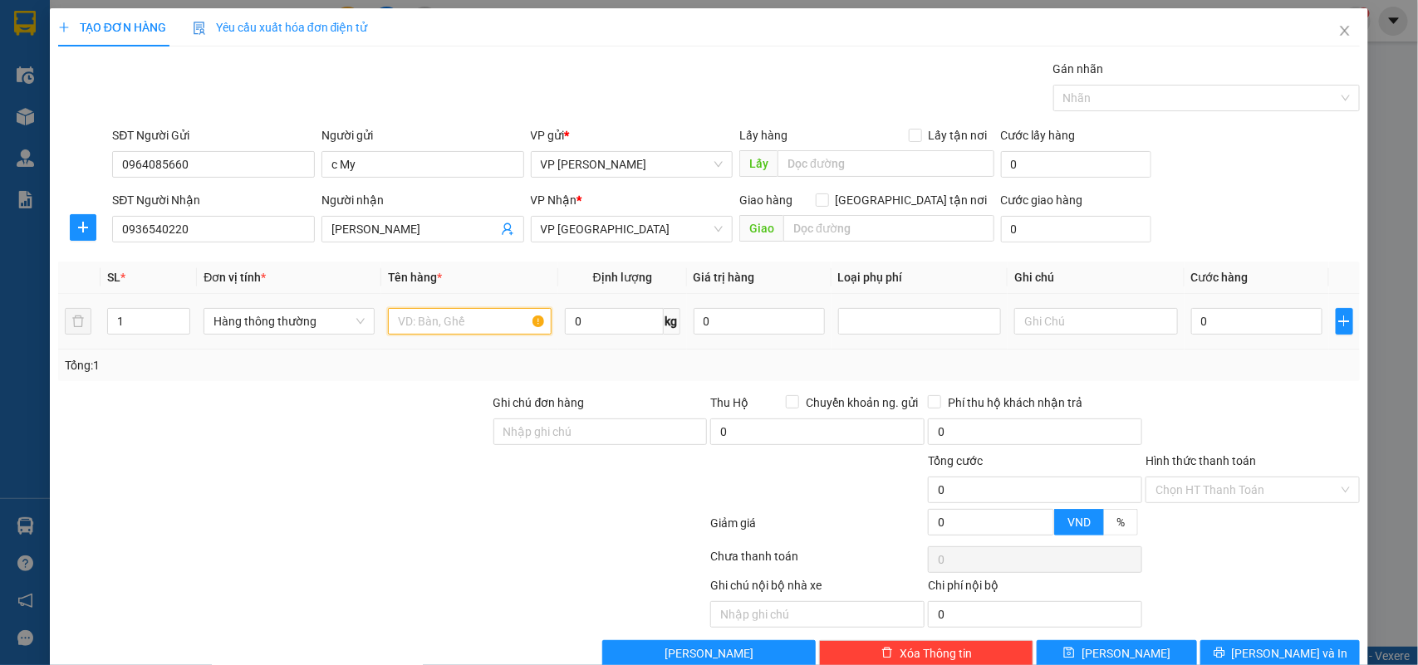
click at [425, 312] on input "text" at bounding box center [470, 321] width 164 height 27
type input "hộp ct đồ ăn"
click at [1208, 316] on input "0" at bounding box center [1256, 321] width 131 height 27
type input "2"
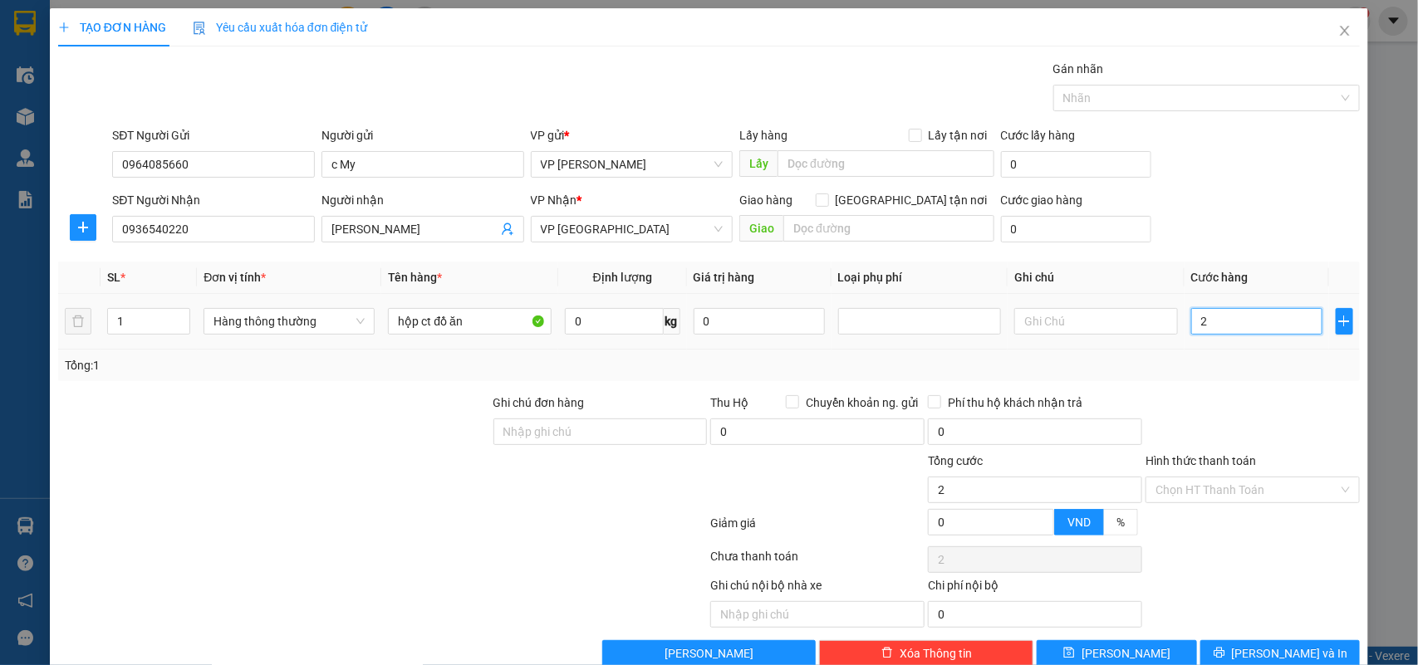
type input "2"
type input "25"
type input "25.000"
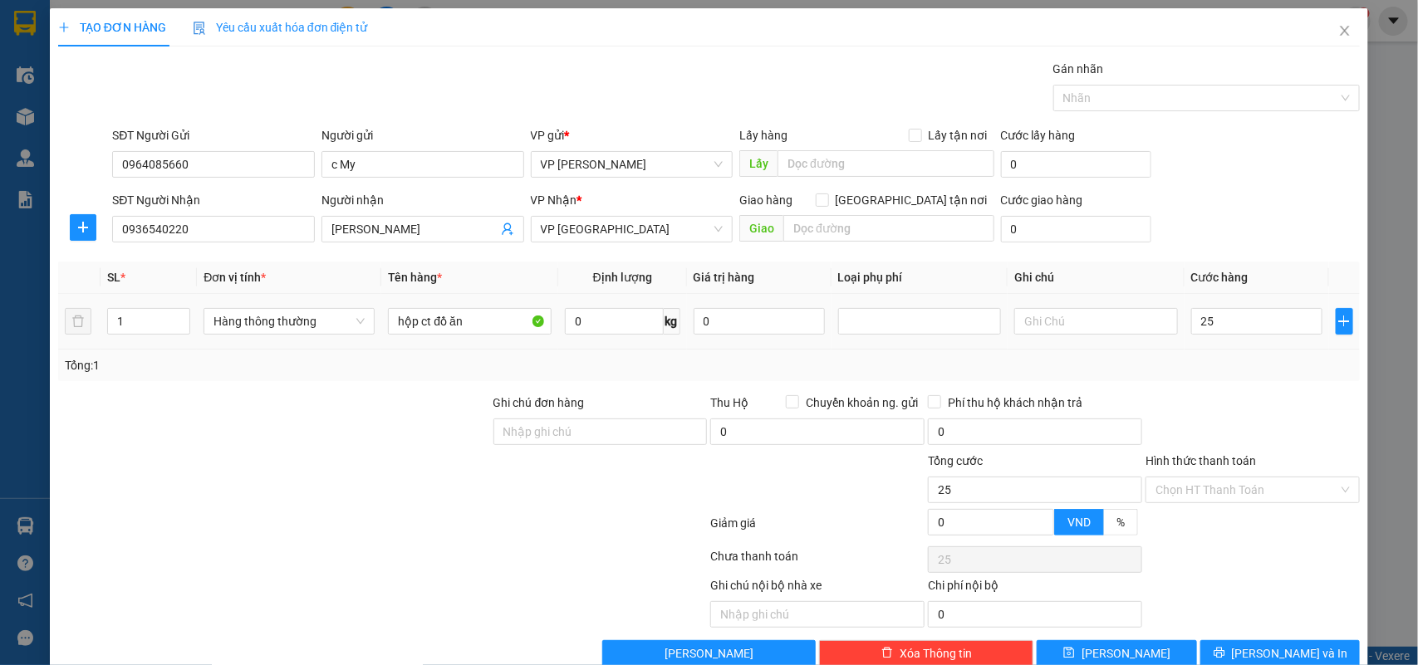
type input "25.000"
click at [1221, 384] on div "Transit Pickup Surcharge Ids Transit Deliver Surcharge Ids Transit Deliver Surc…" at bounding box center [709, 363] width 1302 height 607
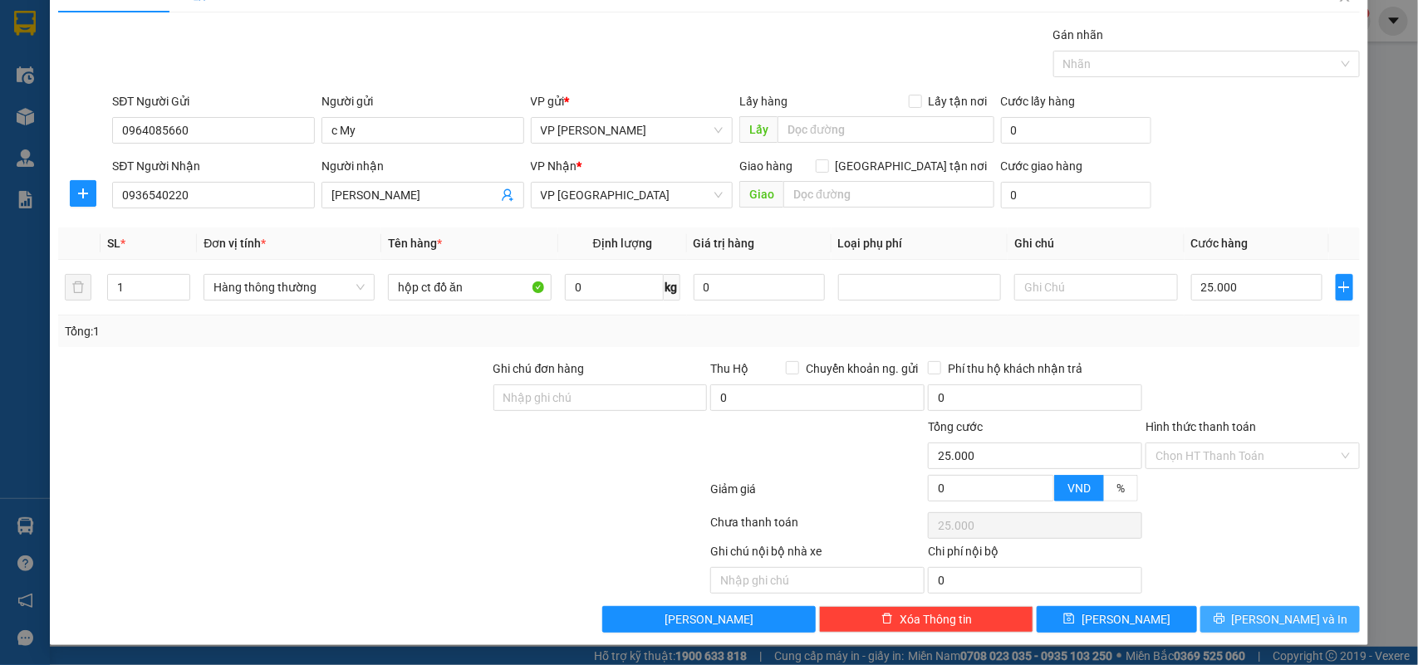
click at [1252, 615] on span "[PERSON_NAME] và In" at bounding box center [1290, 619] width 116 height 18
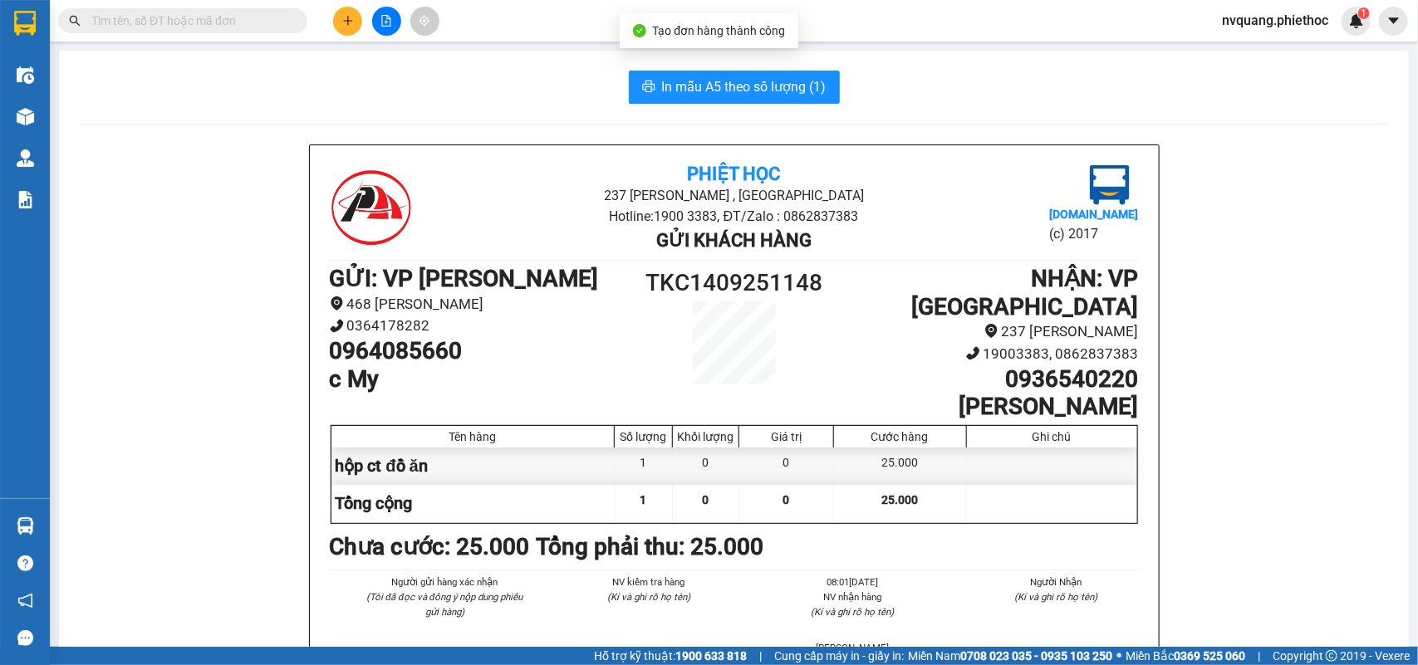
click at [704, 80] on span "In mẫu A5 theo số lượng (1)" at bounding box center [744, 86] width 164 height 21
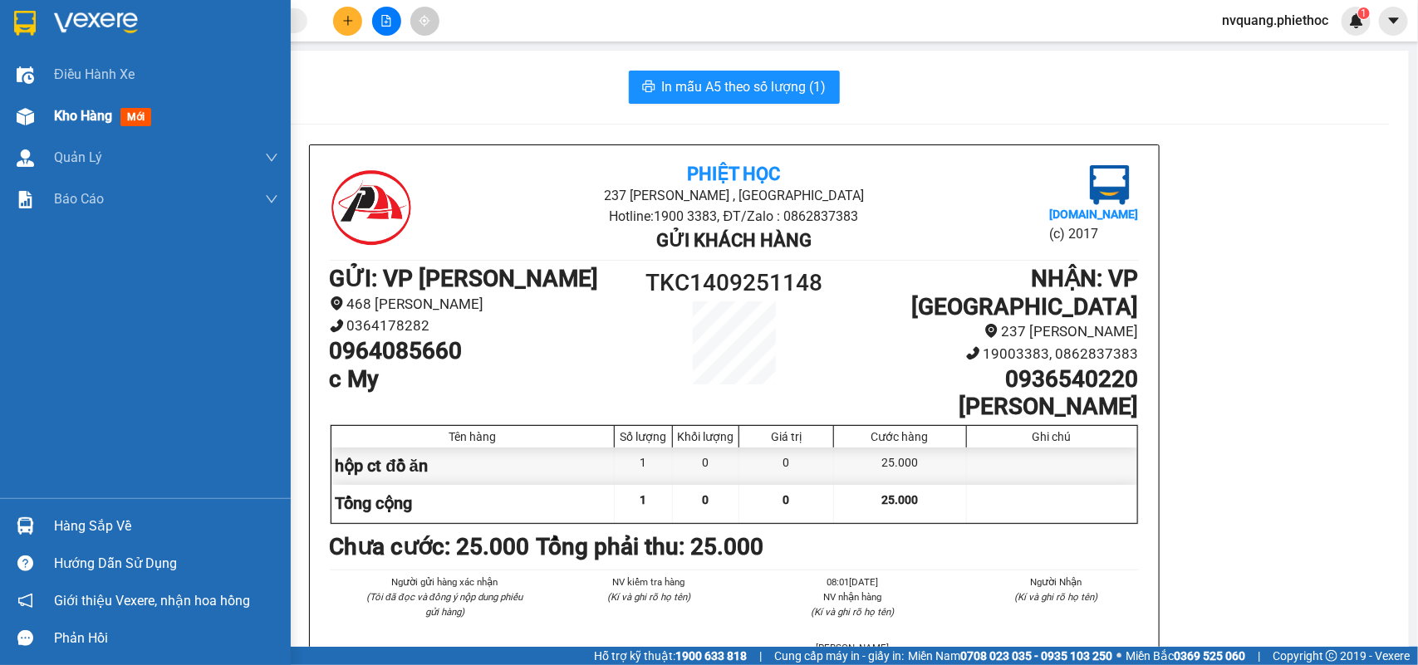
click at [46, 100] on div "Kho hàng mới" at bounding box center [145, 117] width 291 height 42
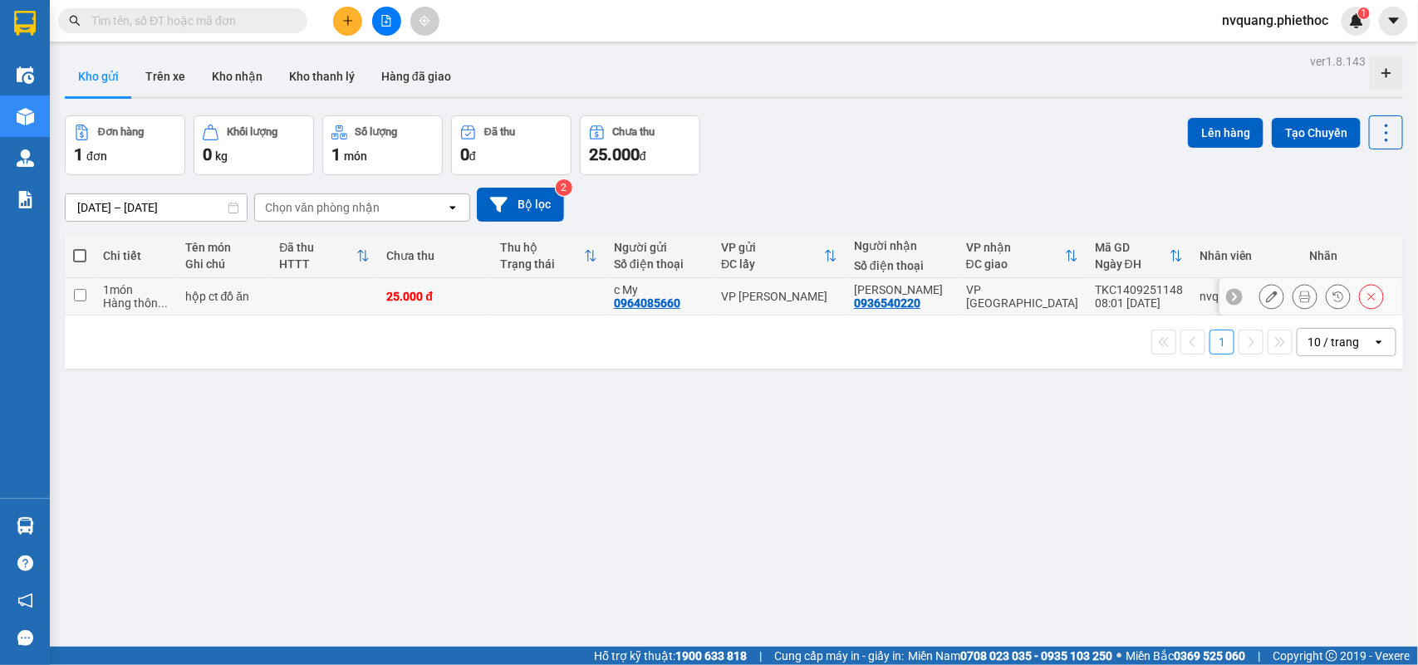
click at [341, 295] on td at bounding box center [324, 296] width 107 height 37
checkbox input "true"
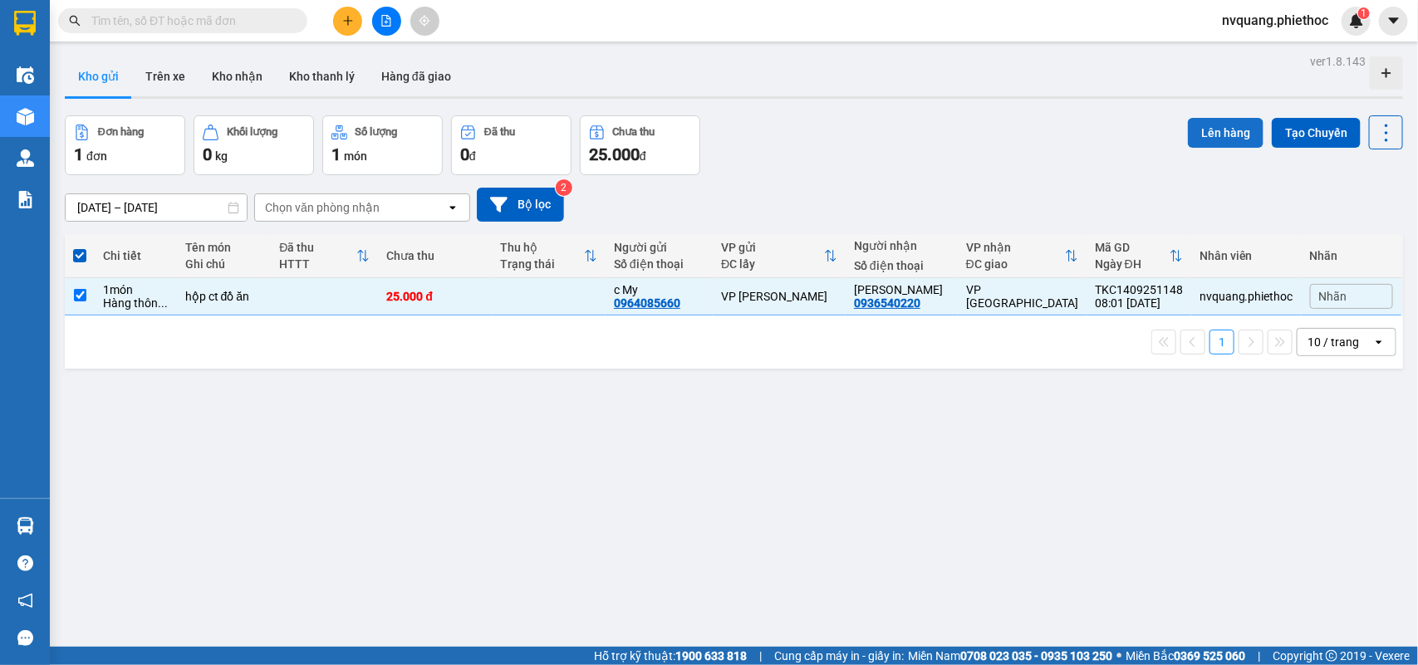
click at [1219, 133] on button "Lên hàng" at bounding box center [1226, 133] width 76 height 30
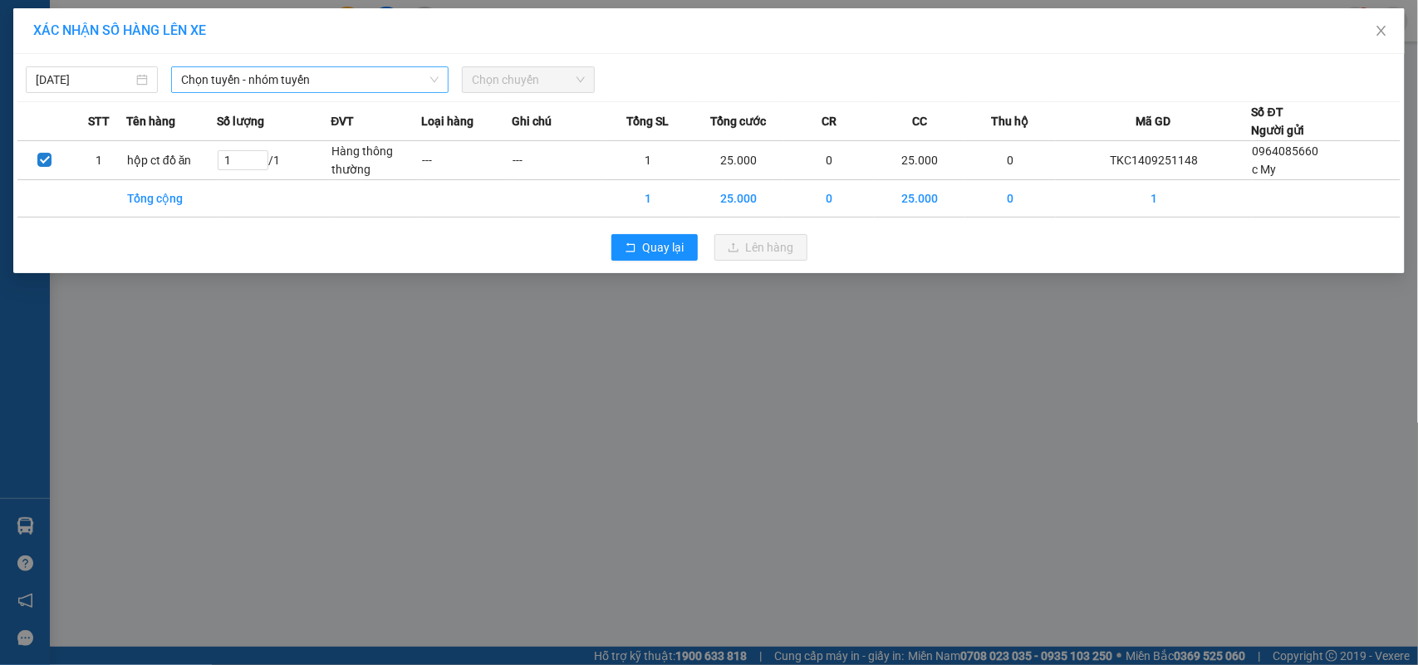
click at [238, 76] on span "Chọn tuyến - nhóm tuyến" at bounding box center [309, 79] width 257 height 25
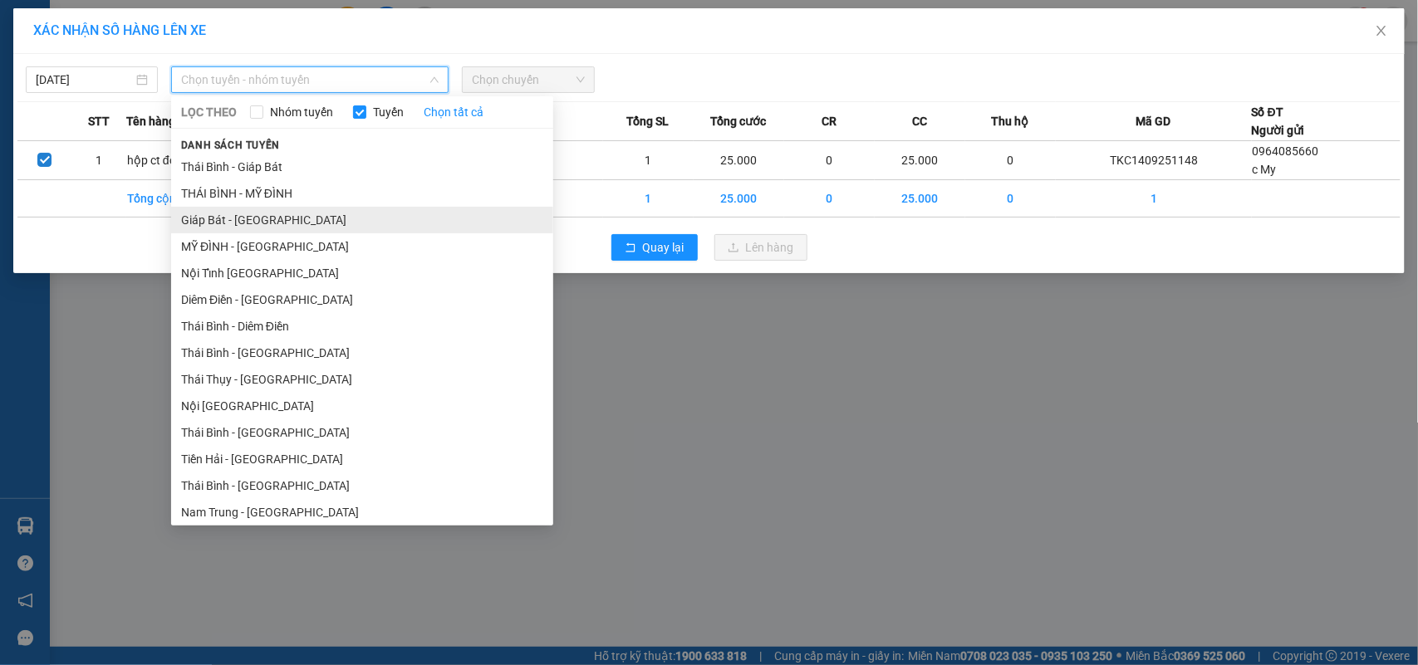
click at [229, 214] on li "Giáp Bát - [GEOGRAPHIC_DATA]" at bounding box center [362, 220] width 382 height 27
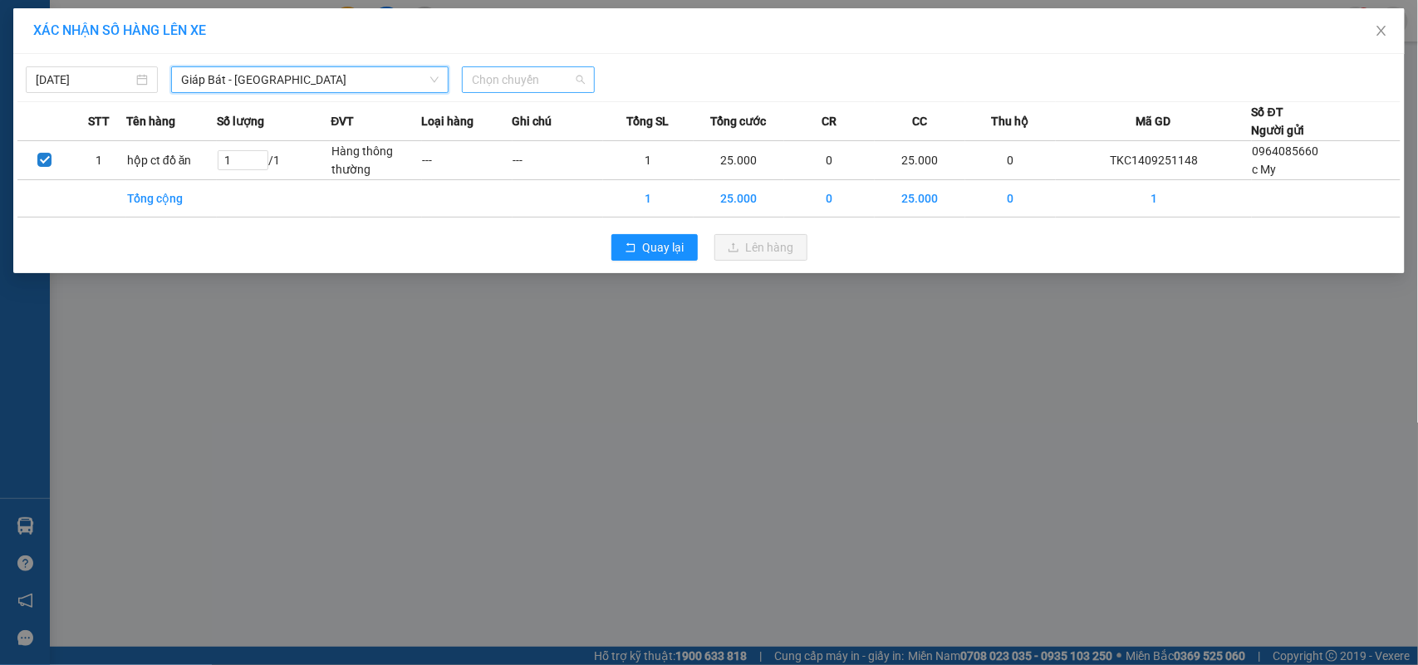
click at [517, 81] on span "Chọn chuyến" at bounding box center [528, 79] width 112 height 25
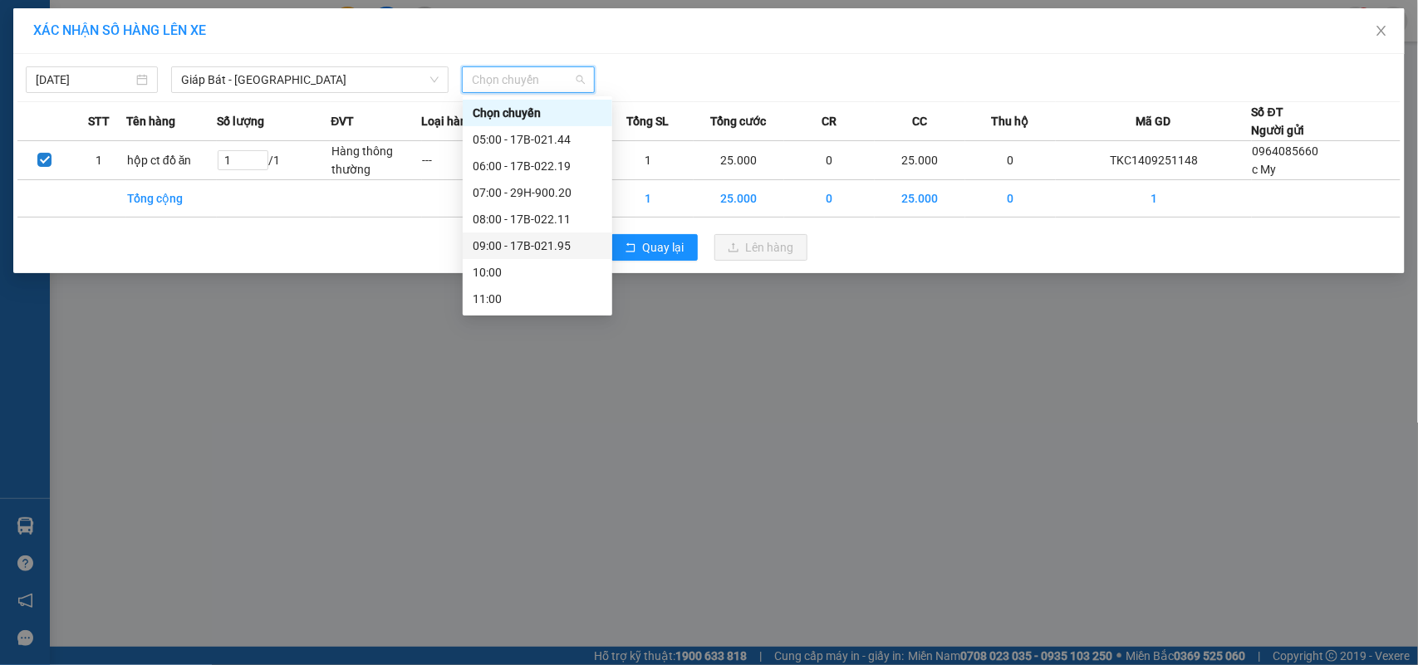
click at [561, 242] on div "09:00 - 17B-021.95" at bounding box center [538, 246] width 130 height 18
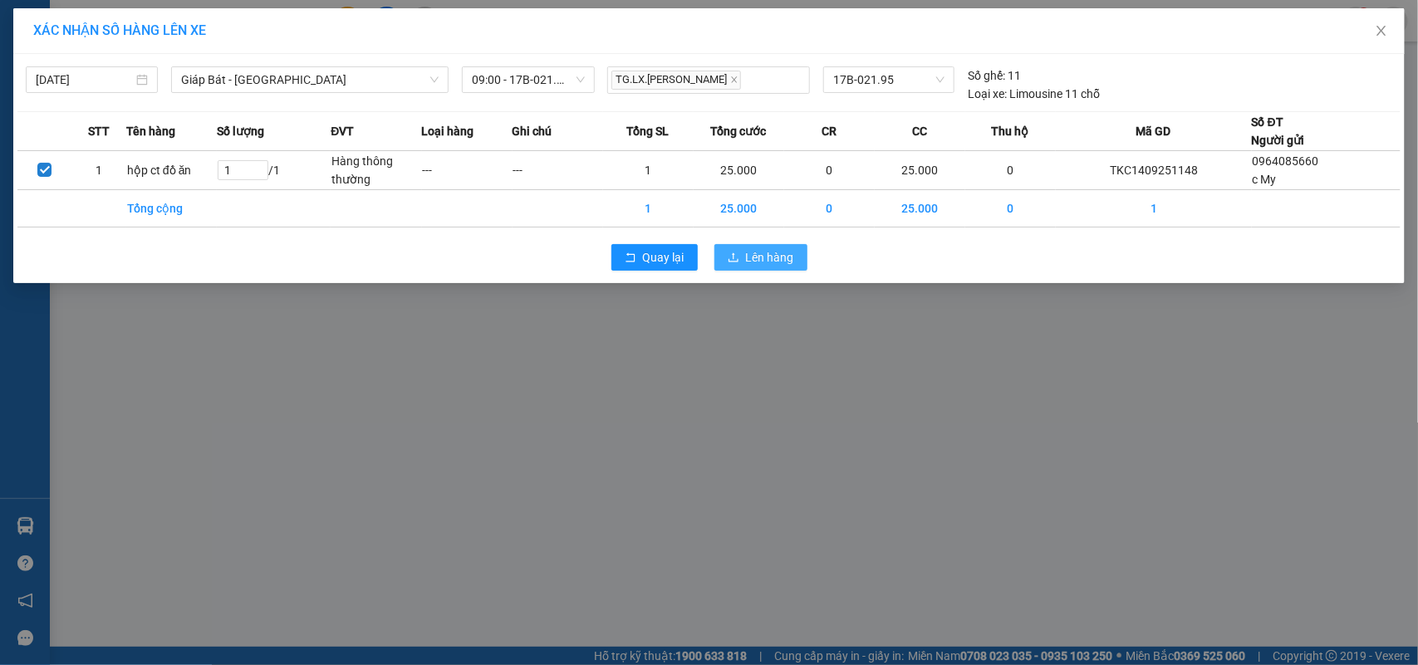
click at [737, 247] on button "Lên hàng" at bounding box center [760, 257] width 93 height 27
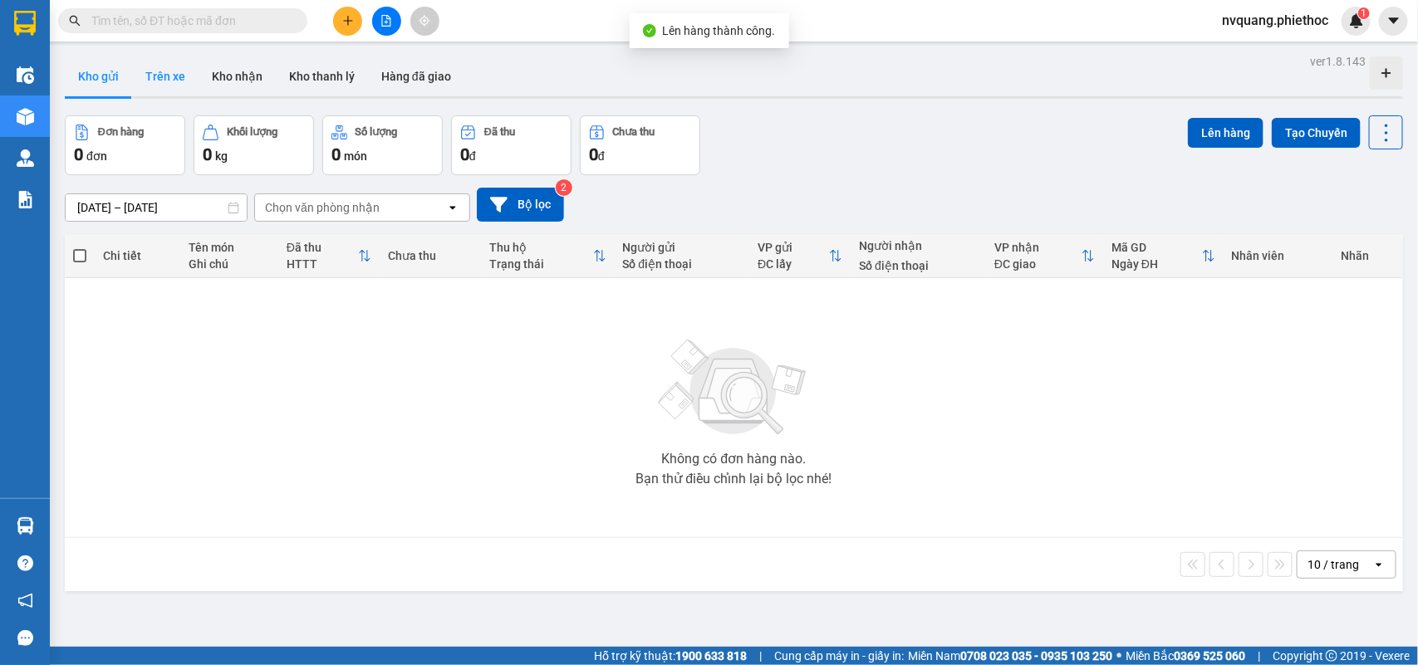
click at [163, 68] on button "Trên xe" at bounding box center [165, 76] width 66 height 40
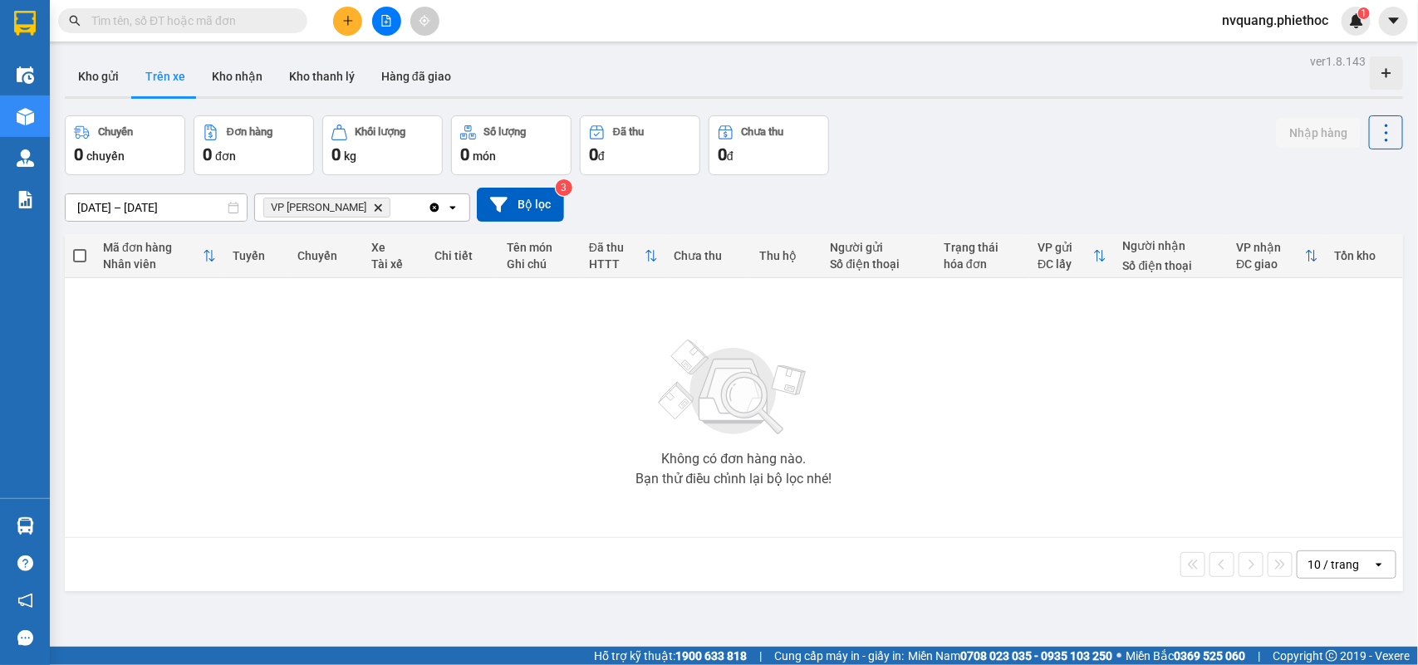
click at [373, 208] on icon "Delete" at bounding box center [378, 208] width 10 height 10
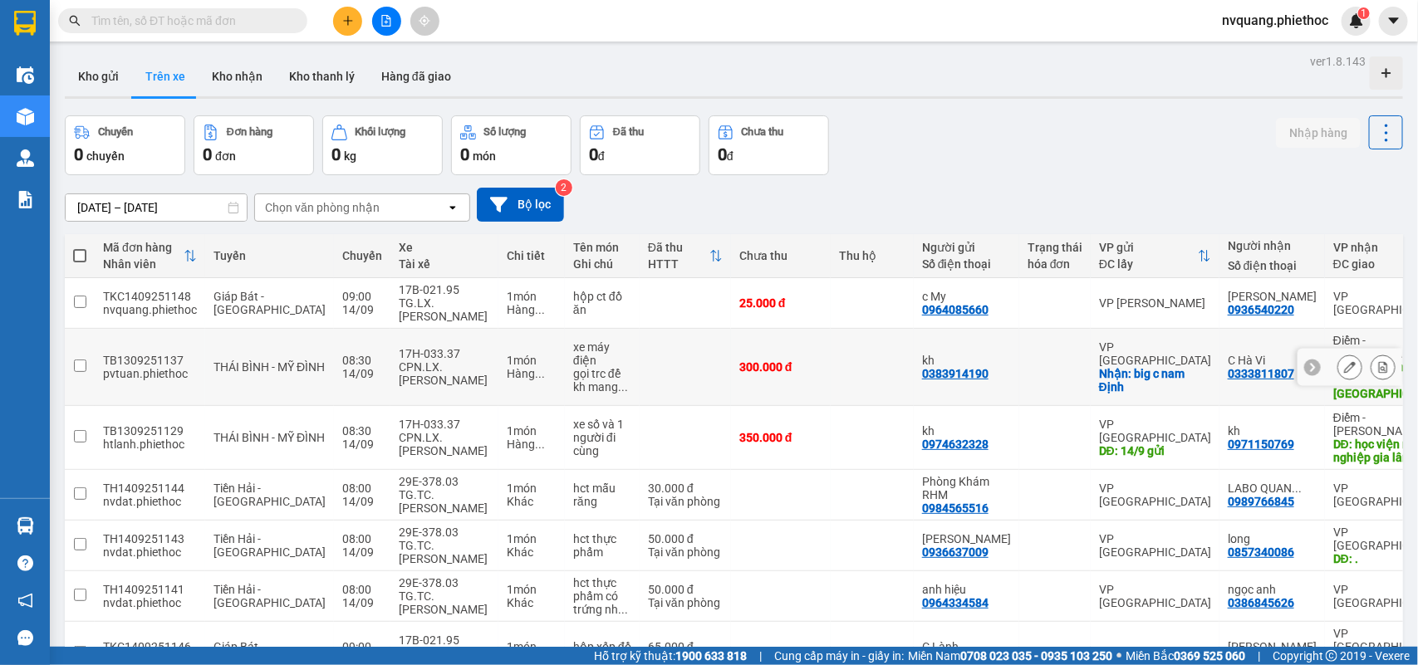
scroll to position [104, 0]
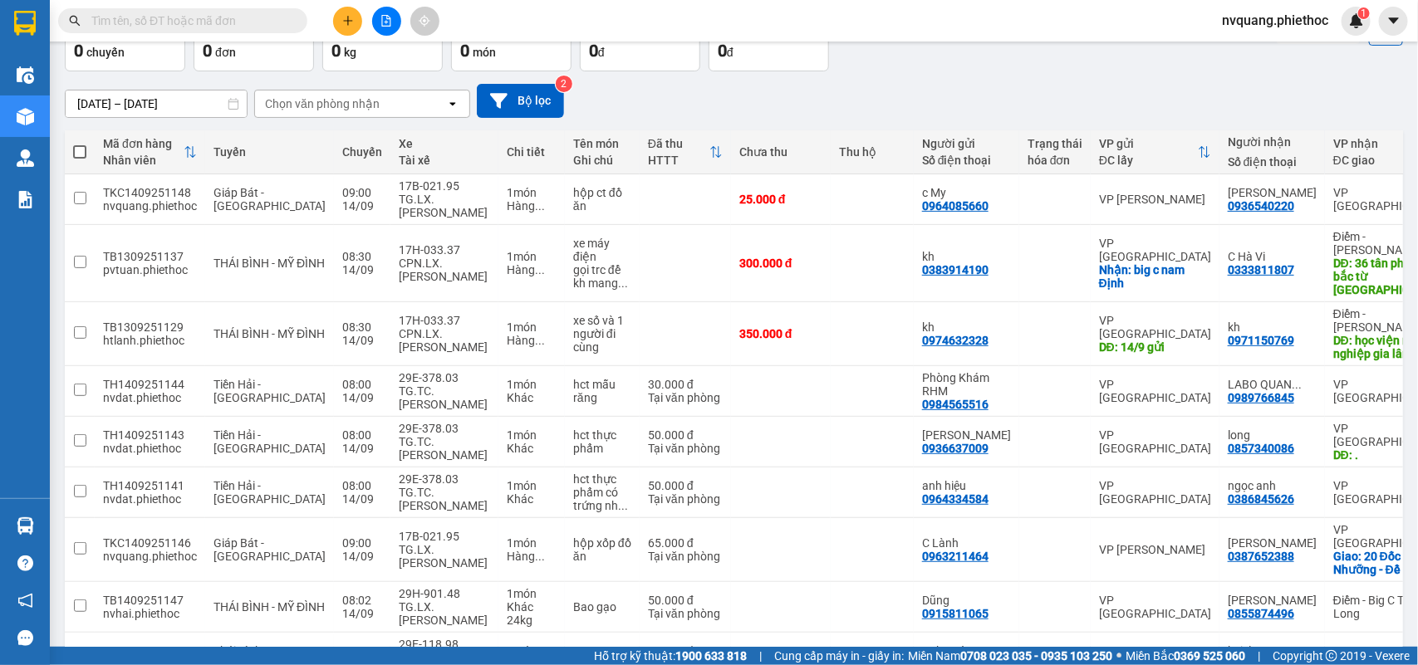
click at [355, 109] on div "Chọn văn phòng nhận" at bounding box center [322, 104] width 115 height 17
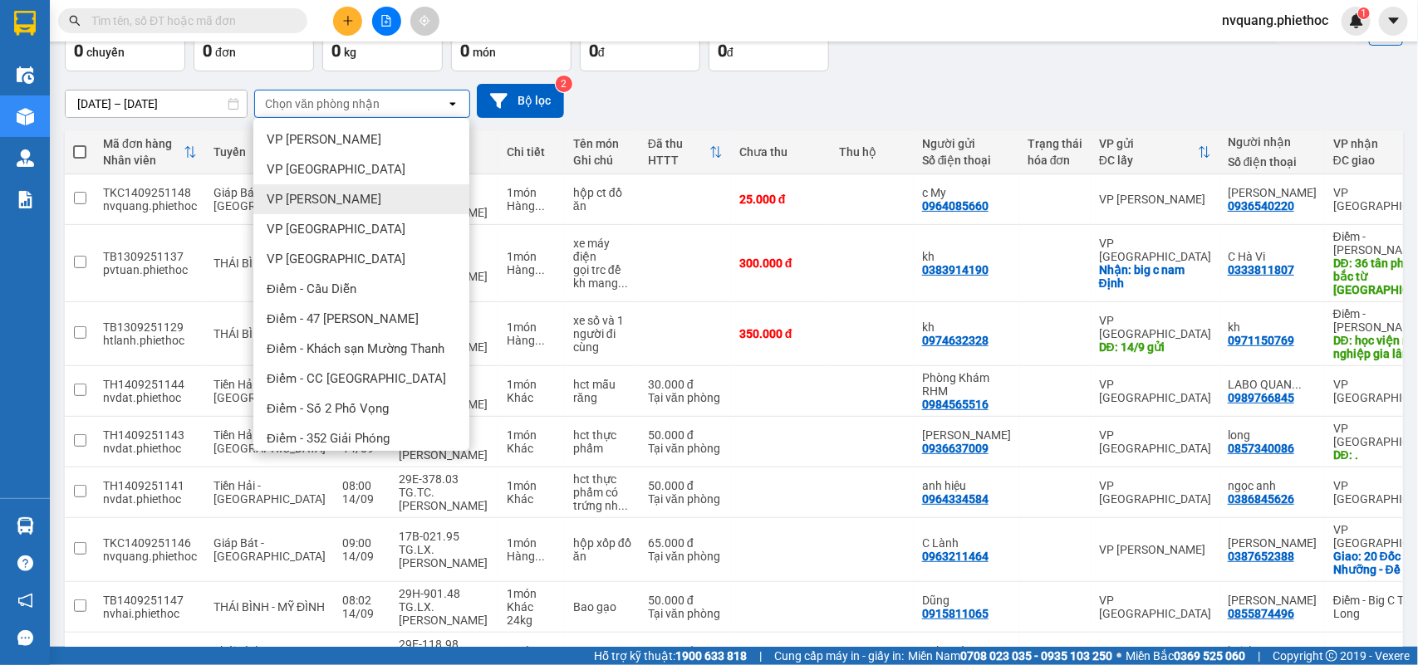
click at [345, 205] on span "VP [PERSON_NAME]" at bounding box center [324, 199] width 115 height 17
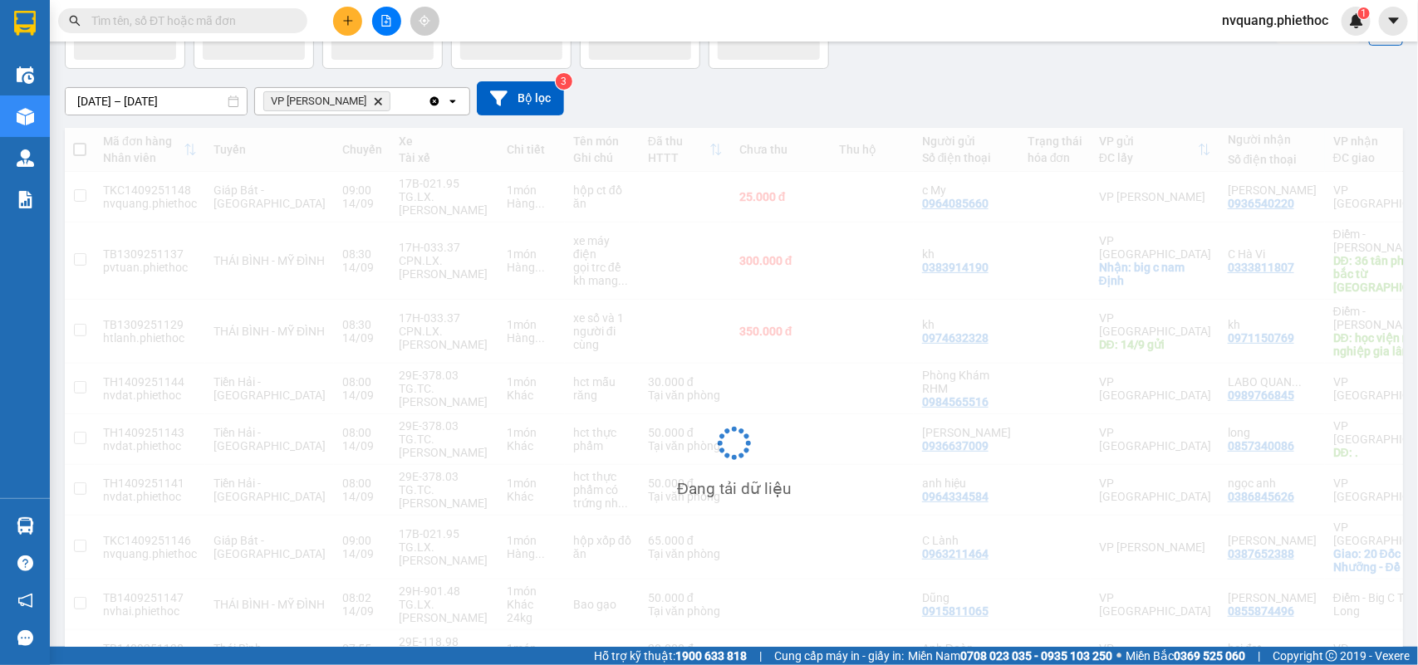
scroll to position [76, 0]
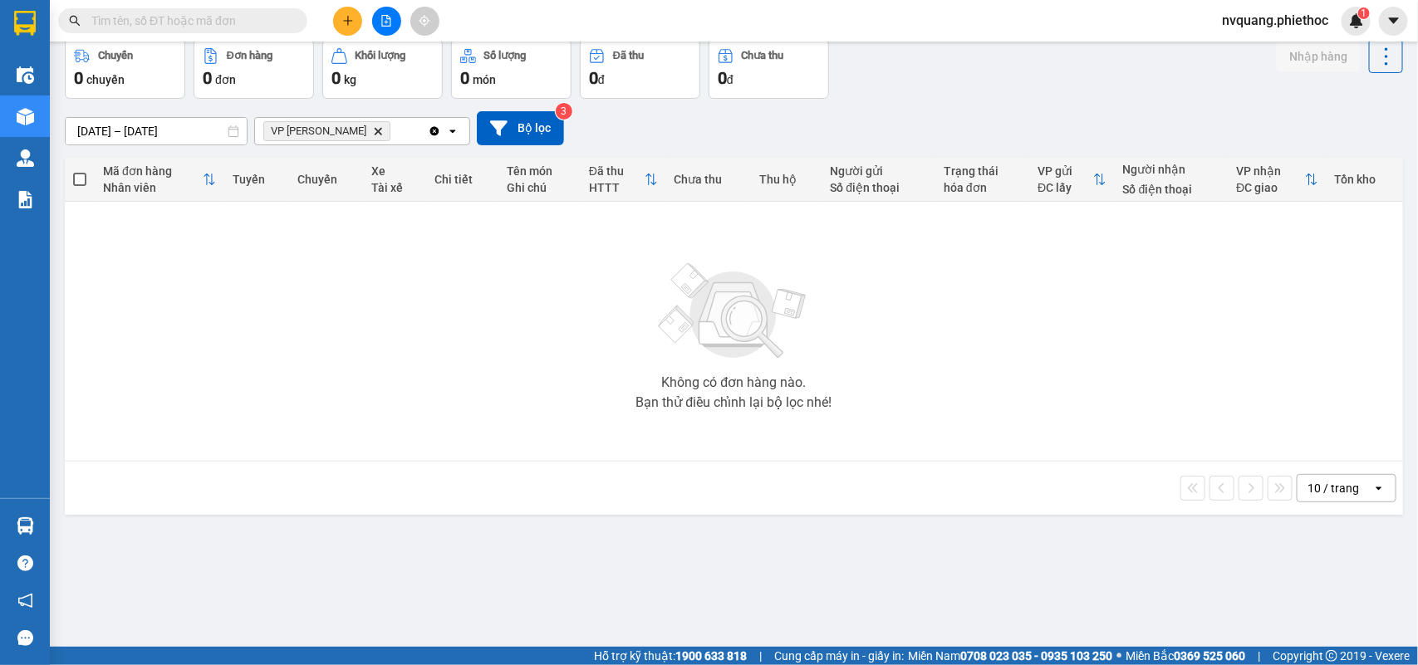
click at [373, 130] on icon "Delete" at bounding box center [378, 131] width 10 height 10
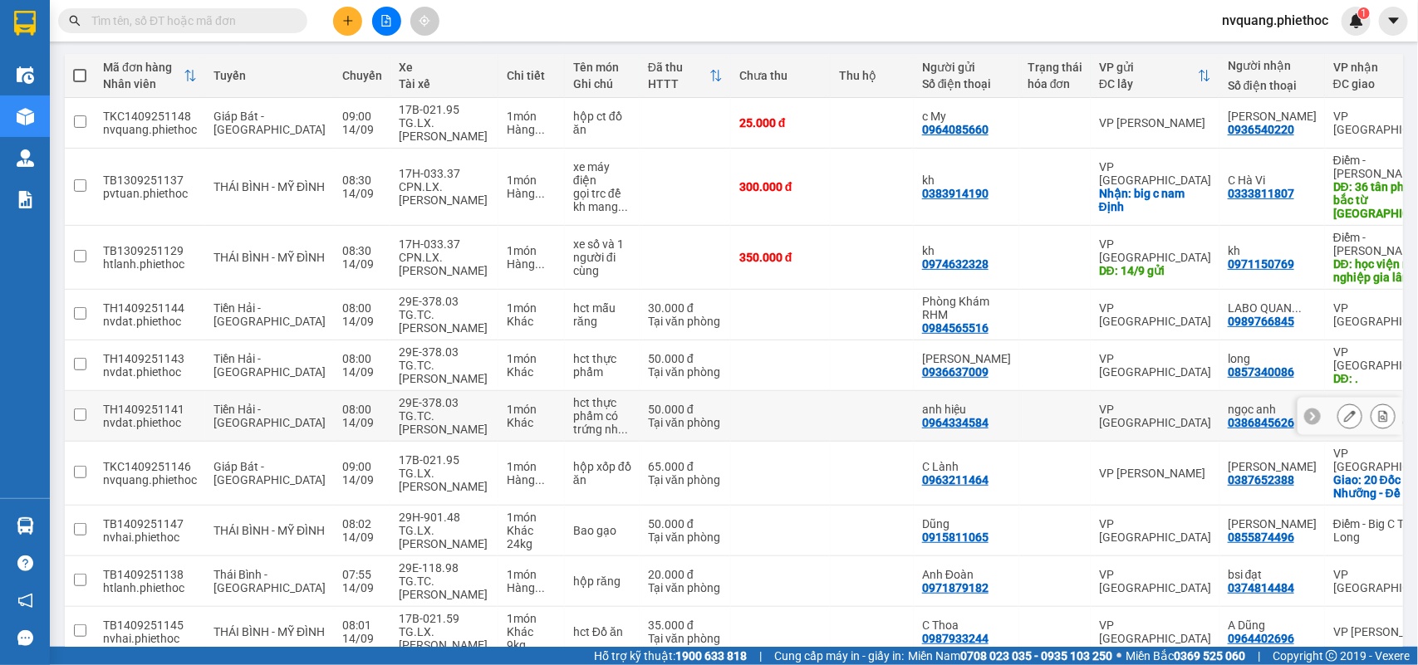
scroll to position [228, 0]
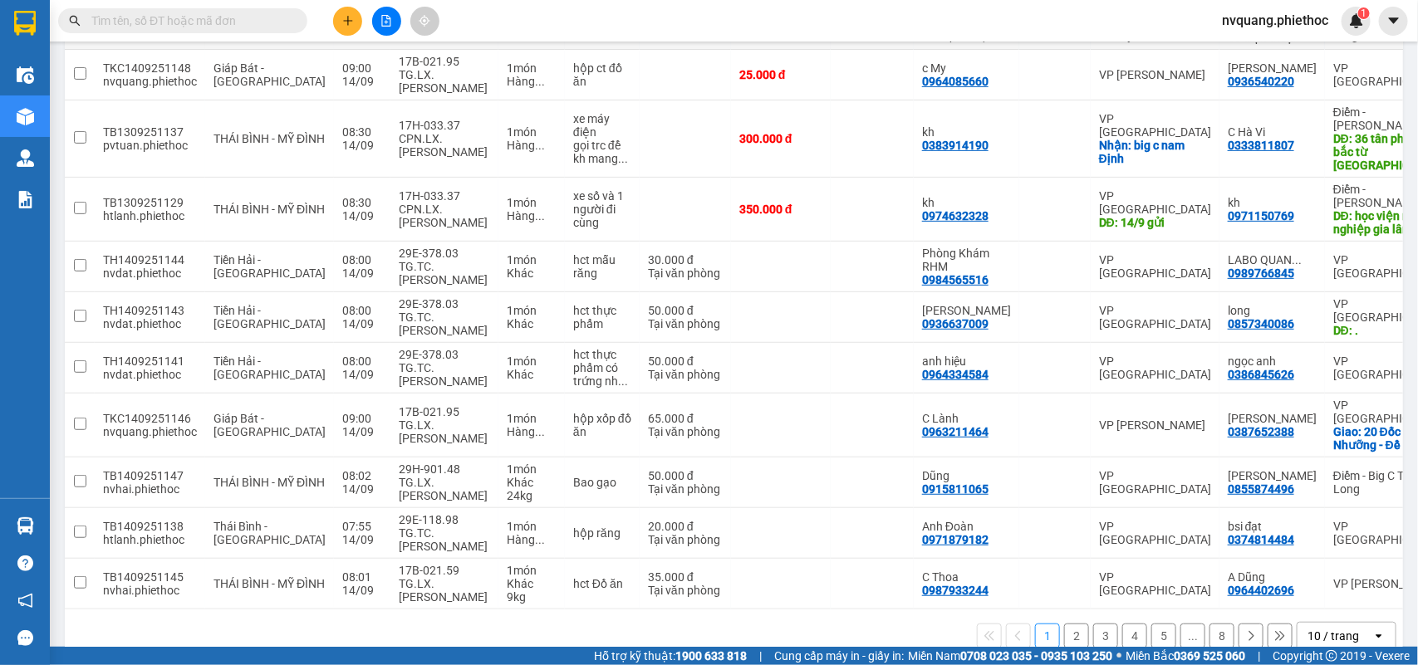
click at [1064, 624] on button "2" at bounding box center [1076, 636] width 25 height 25
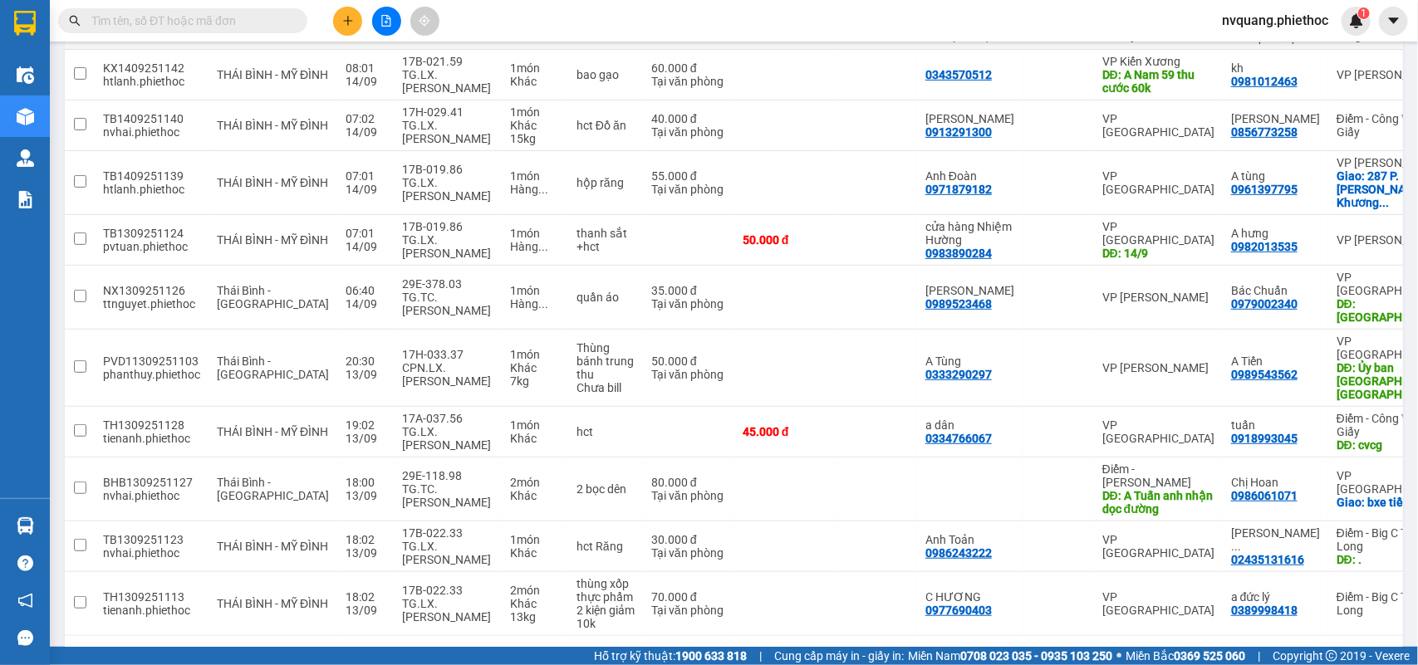
click at [1098, 650] on button "3" at bounding box center [1105, 662] width 25 height 25
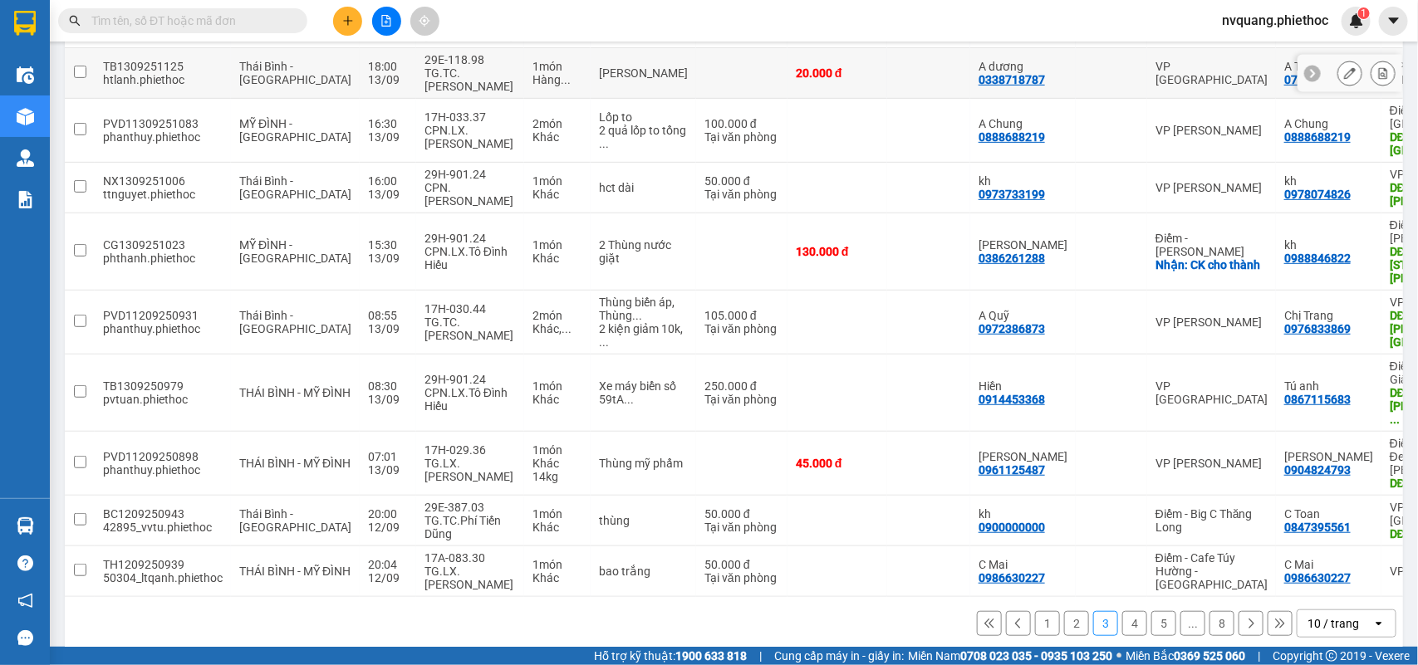
scroll to position [0, 0]
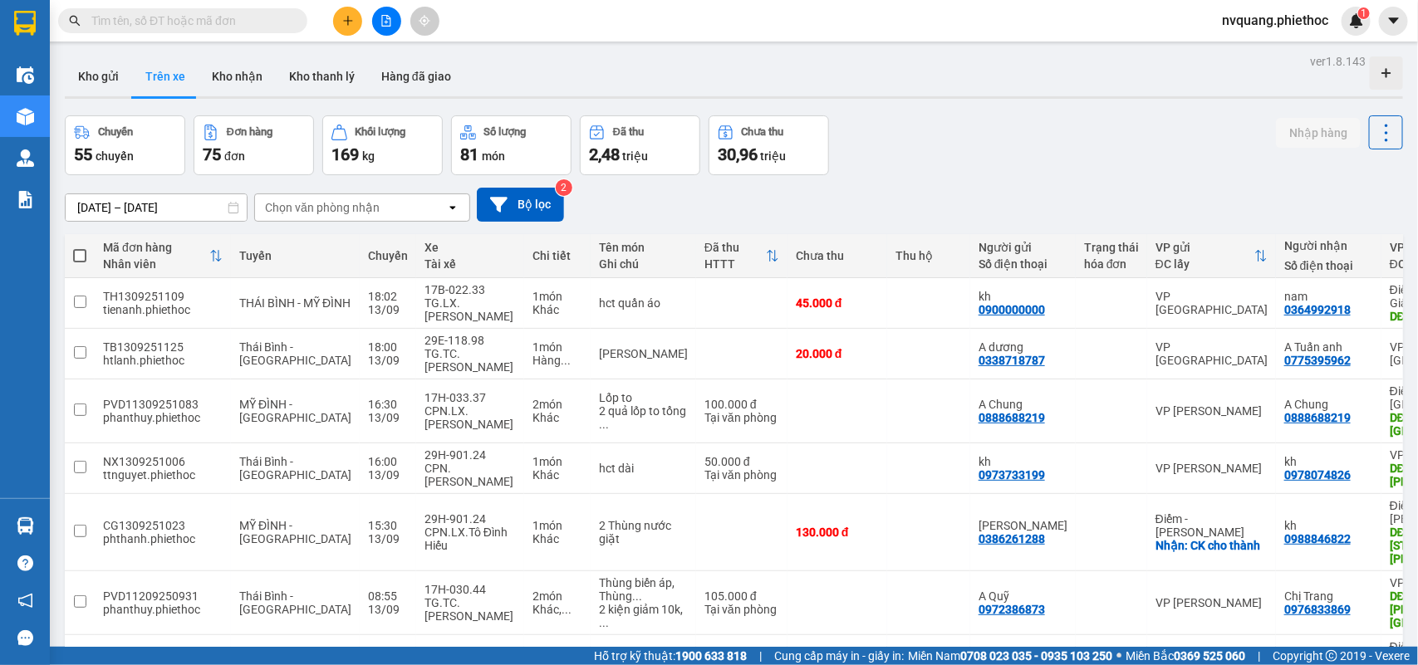
click at [280, 216] on div "Chọn văn phòng nhận" at bounding box center [322, 207] width 115 height 17
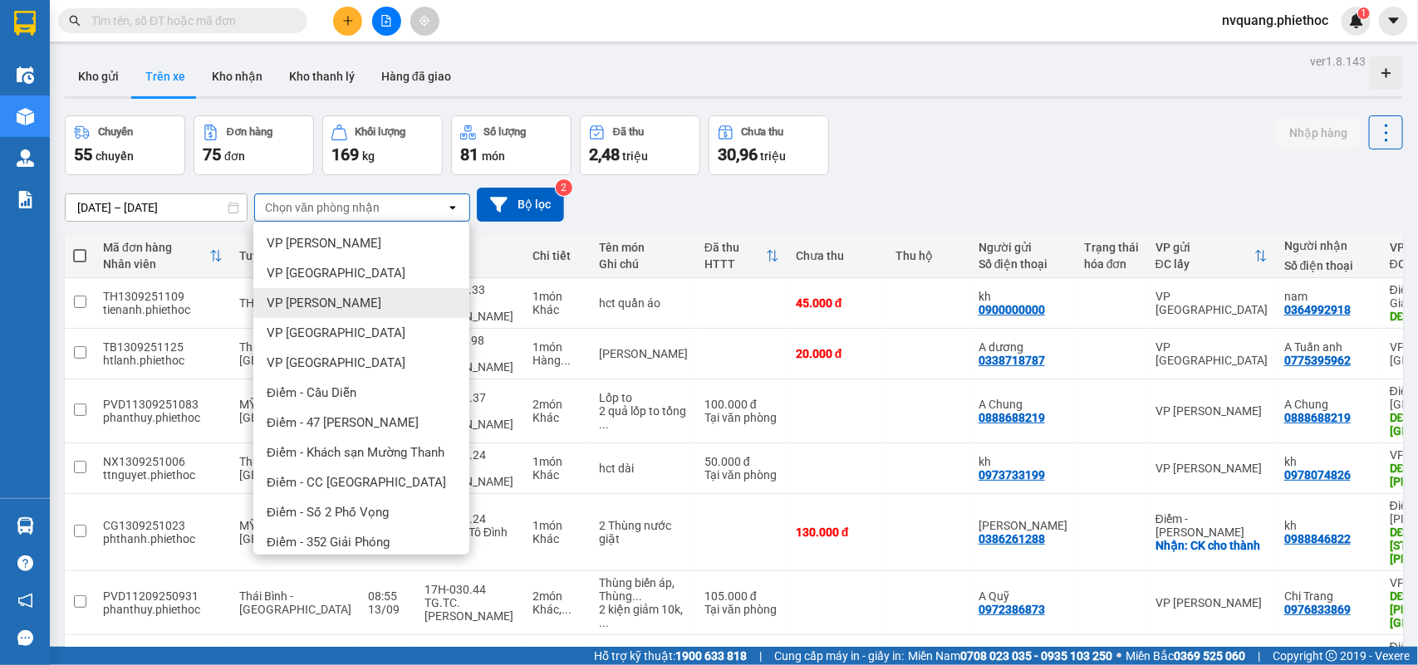
click at [301, 299] on span "VP [PERSON_NAME]" at bounding box center [324, 303] width 115 height 17
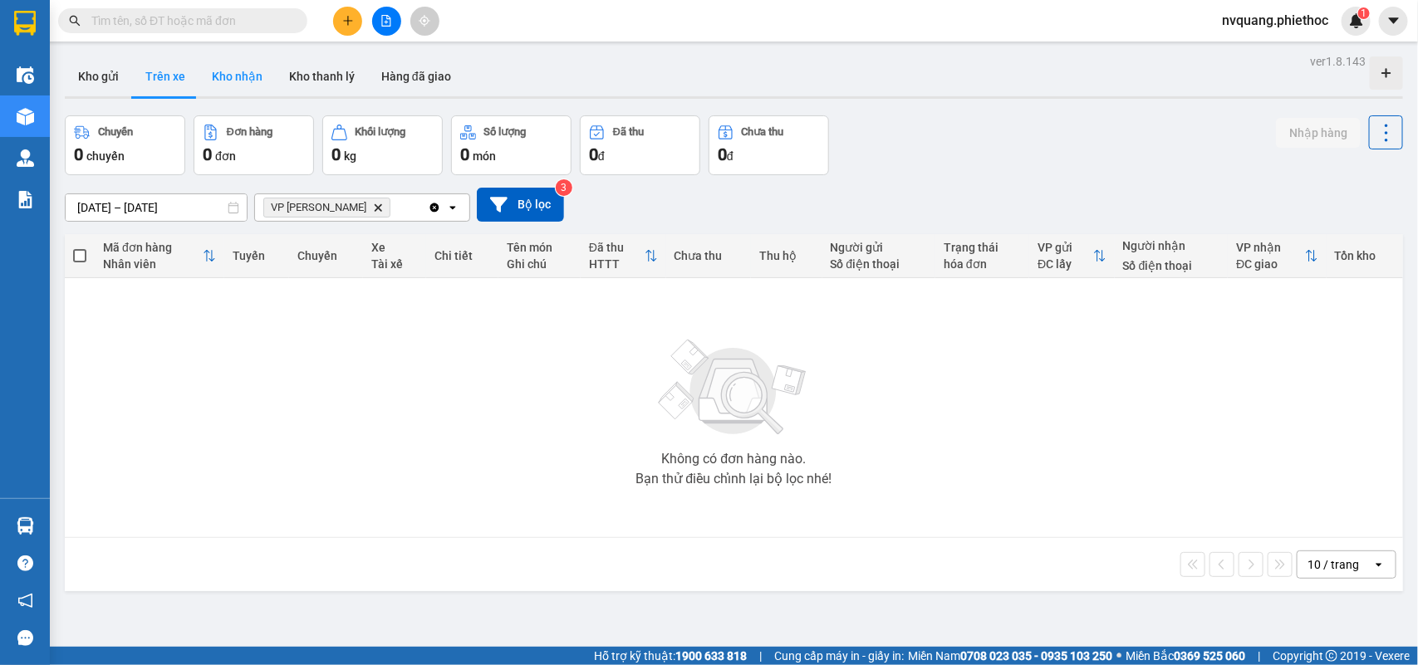
click at [241, 76] on button "Kho nhận" at bounding box center [236, 76] width 77 height 40
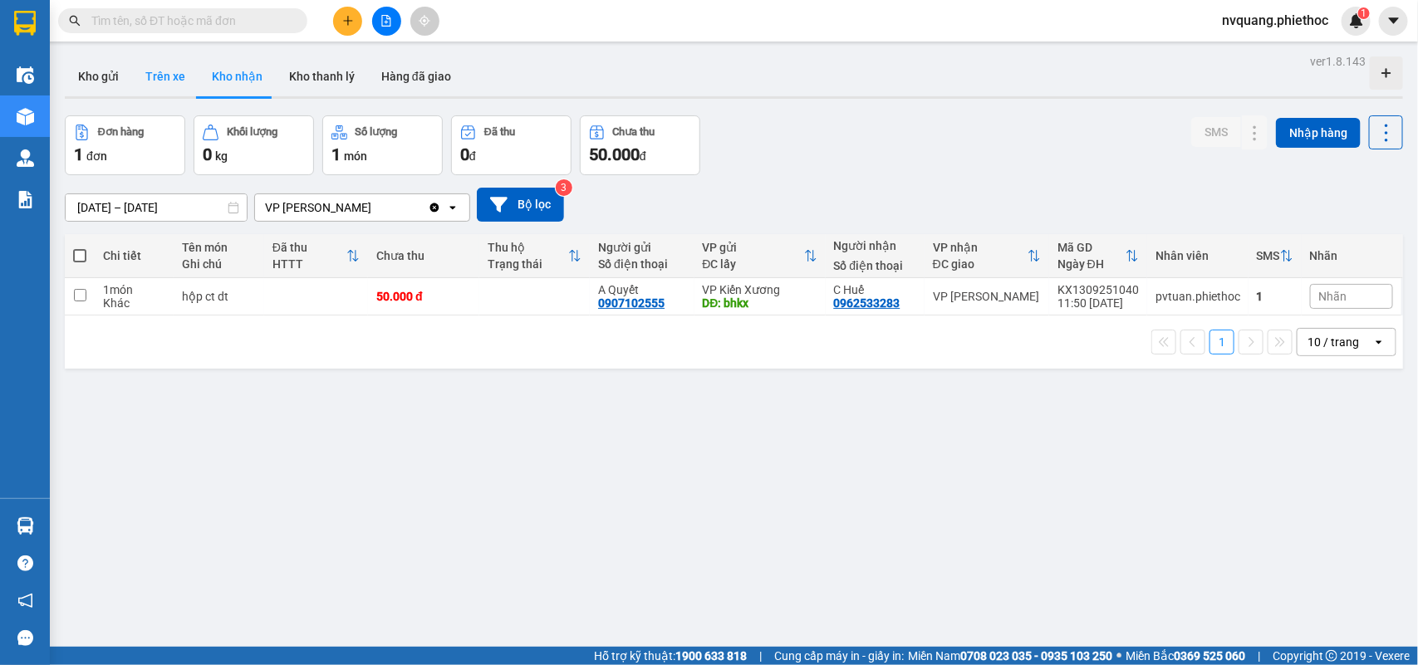
click at [181, 63] on button "Trên xe" at bounding box center [165, 76] width 66 height 40
type input "[DATE] – [DATE]"
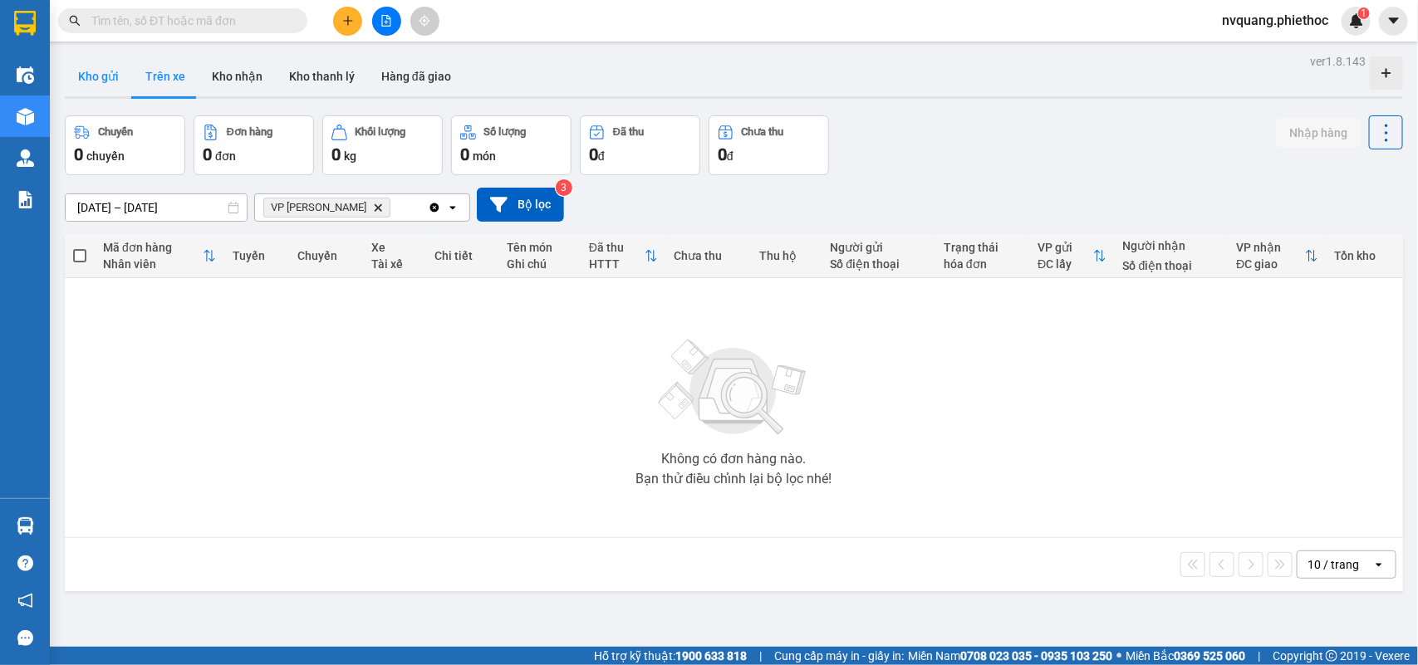
click at [91, 79] on button "Kho gửi" at bounding box center [98, 76] width 67 height 40
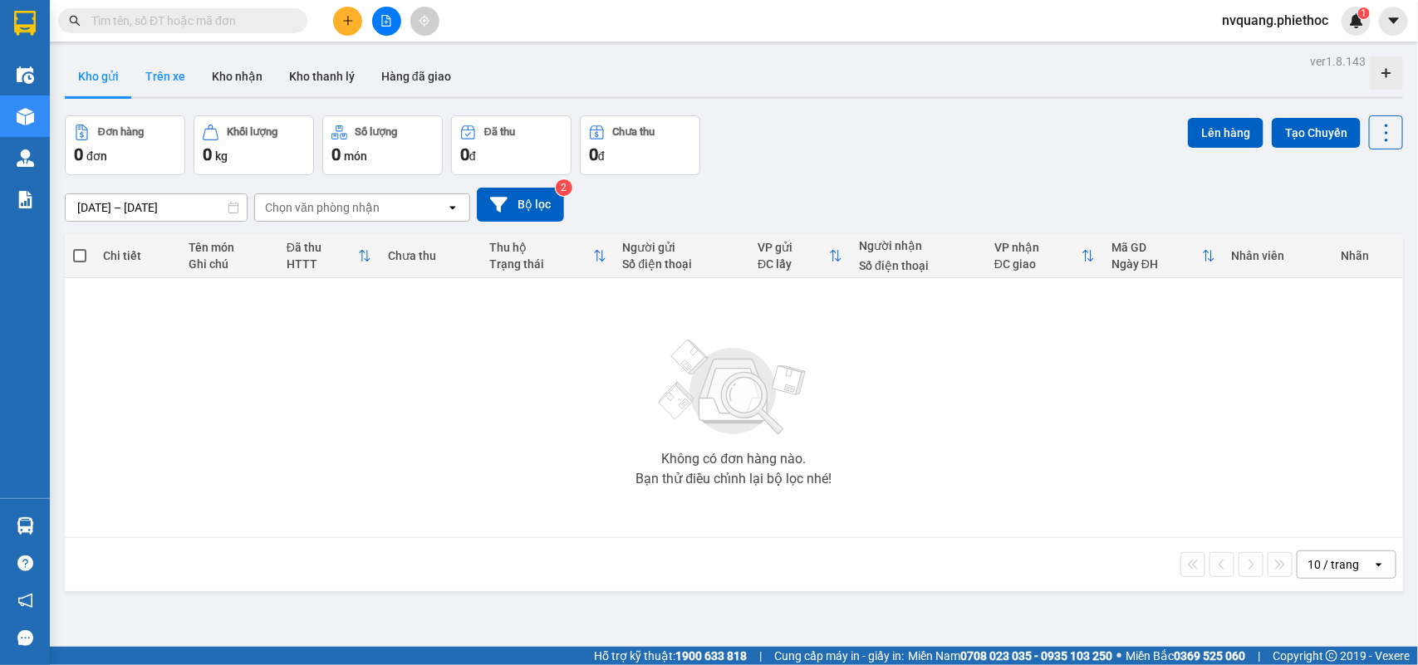
click at [149, 81] on button "Trên xe" at bounding box center [165, 76] width 66 height 40
